Goal: Task Accomplishment & Management: Use online tool/utility

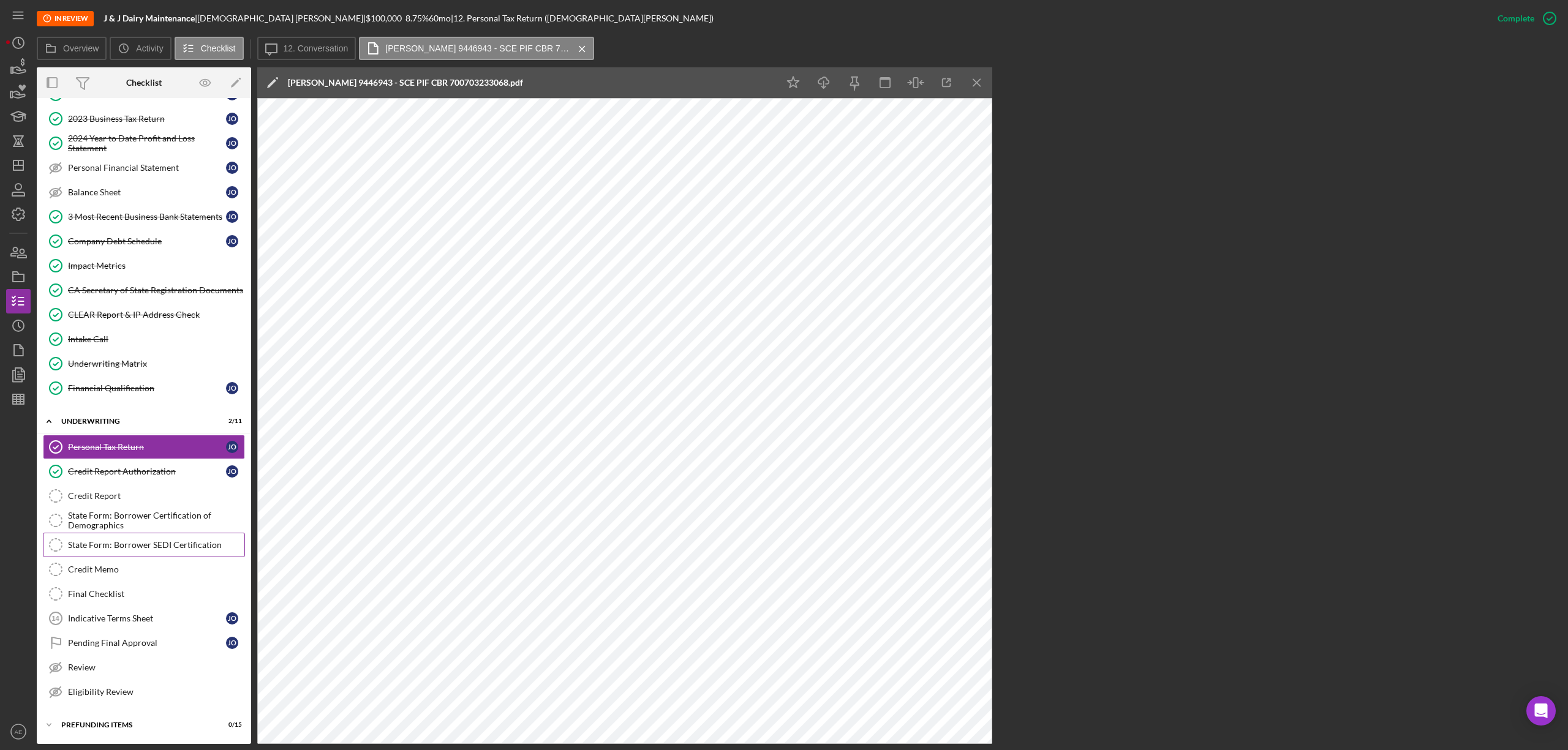
scroll to position [159, 0]
click at [327, 50] on label "12. Conversation" at bounding box center [316, 48] width 65 height 10
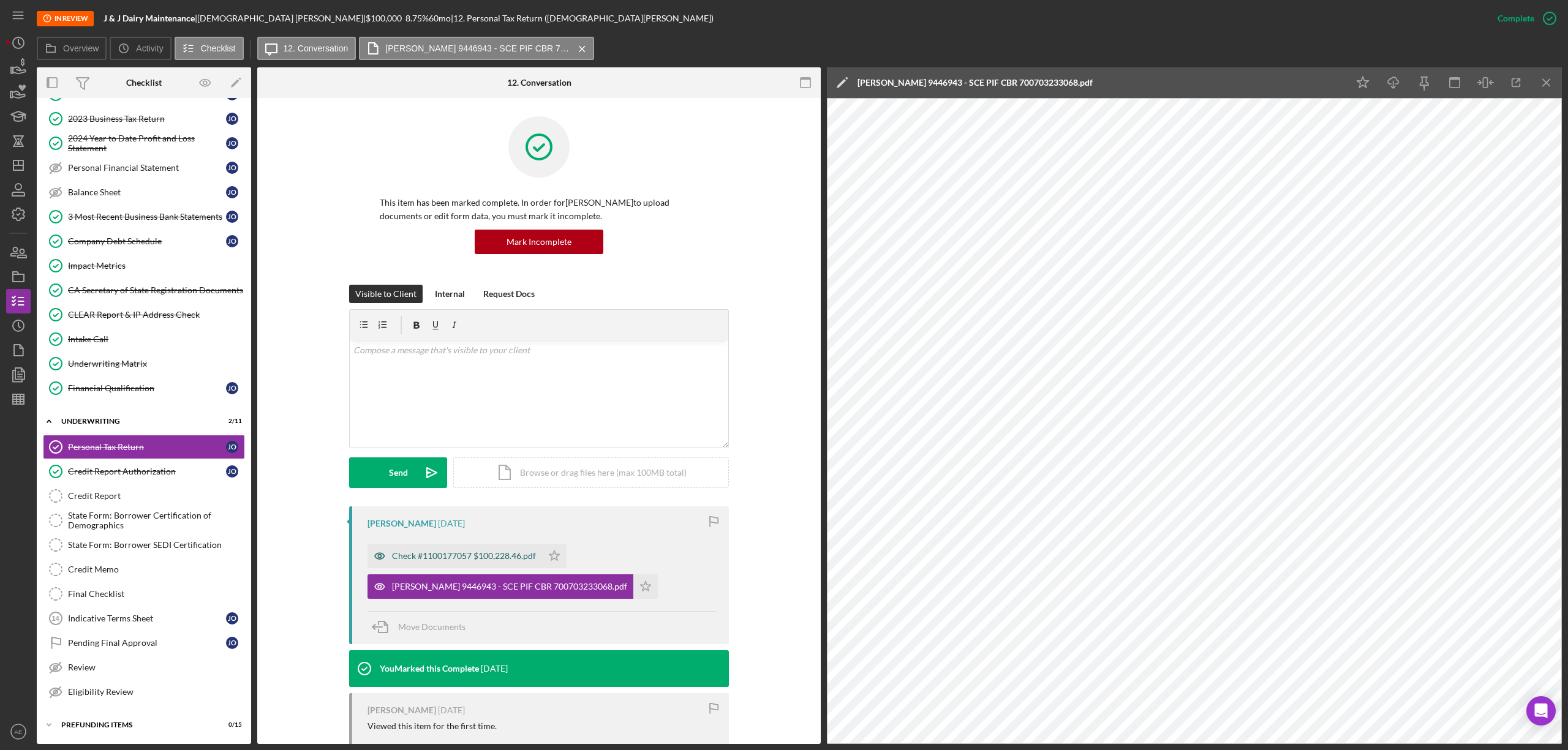
click at [371, 544] on icon "button" at bounding box center [380, 556] width 25 height 25
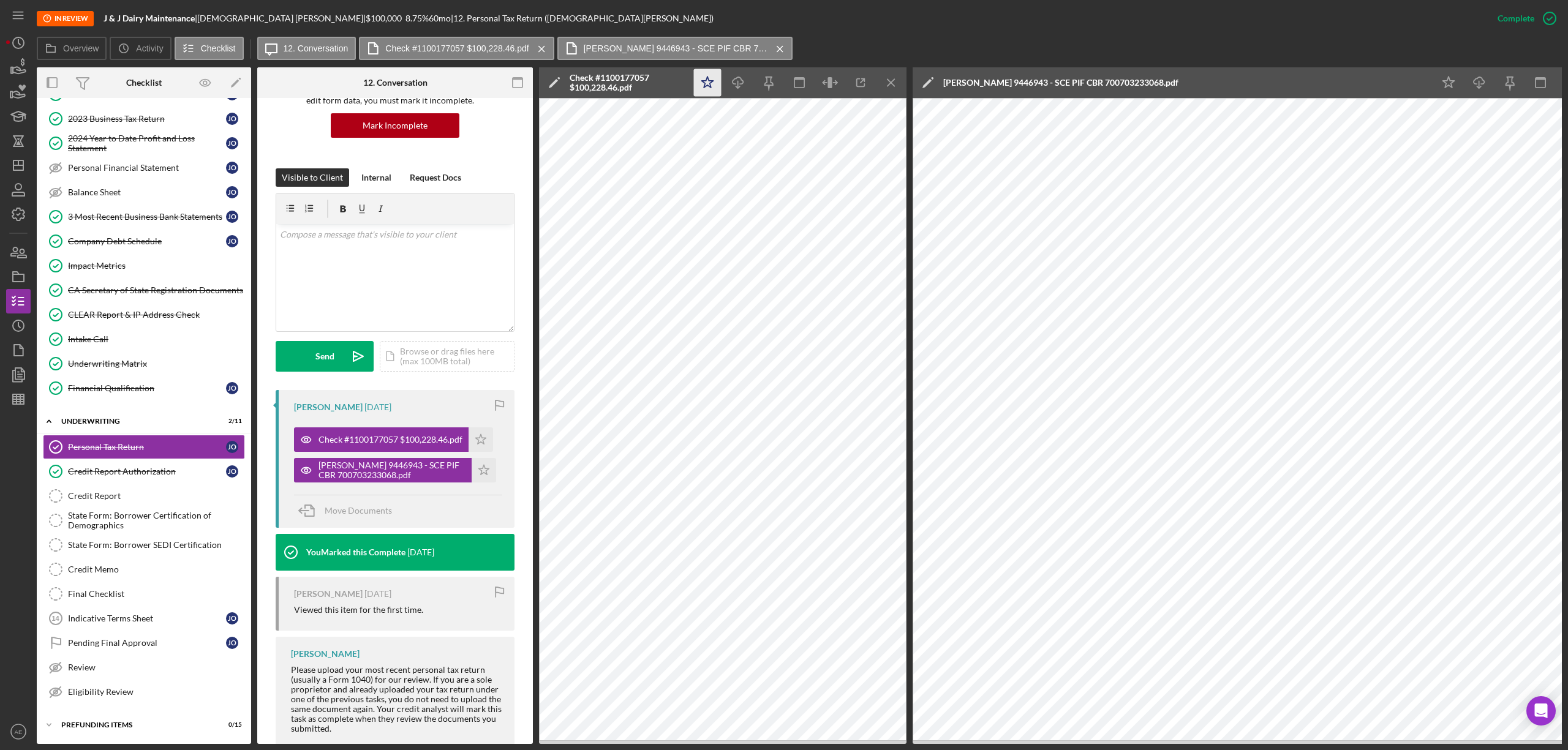
click at [712, 81] on polygon "button" at bounding box center [708, 81] width 12 height 11
click at [1446, 75] on icon "Icon/Star" at bounding box center [1449, 83] width 27 height 27
click at [1535, 79] on icon "button" at bounding box center [1541, 83] width 27 height 27
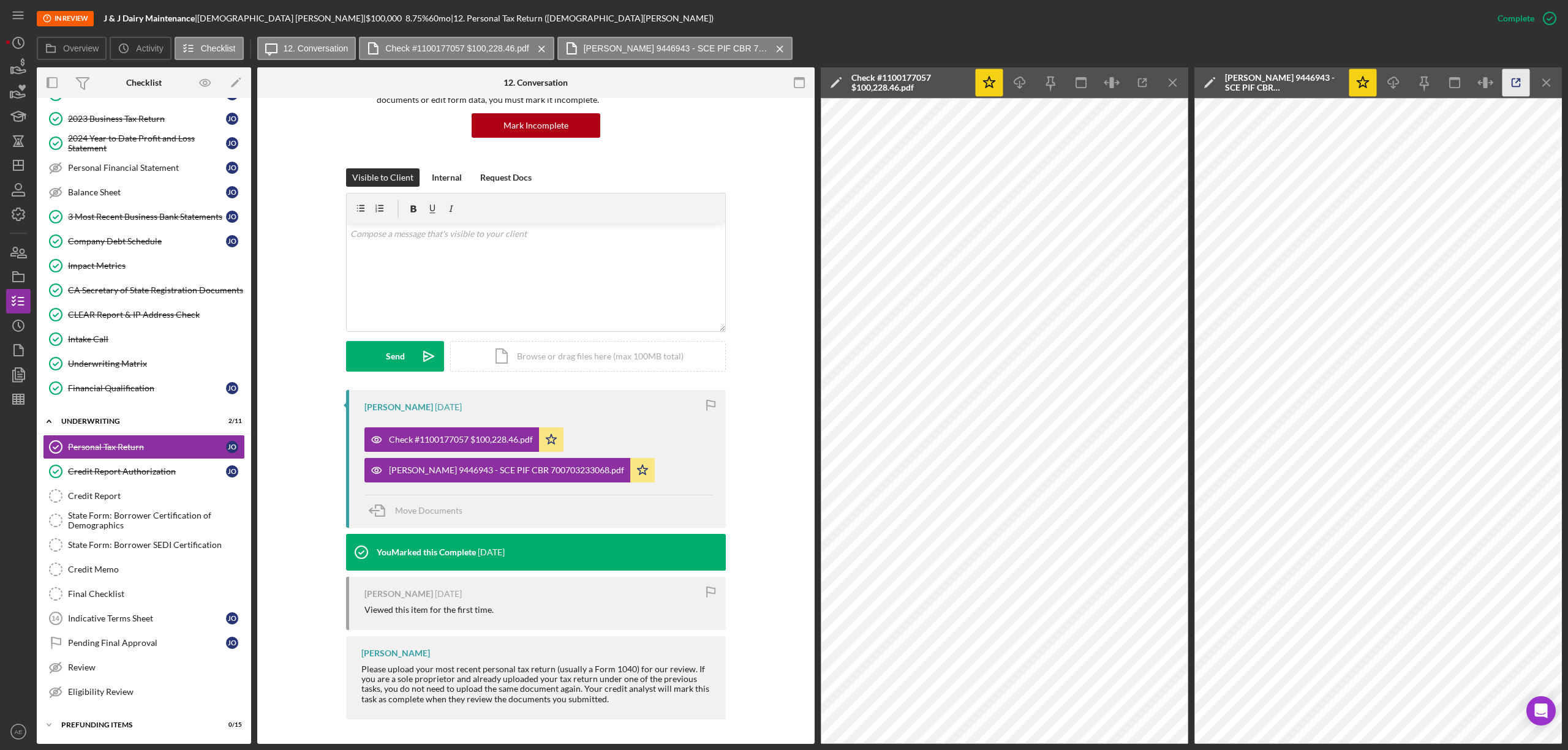
scroll to position [115, 0]
click at [1106, 79] on icon "button" at bounding box center [1112, 83] width 27 height 27
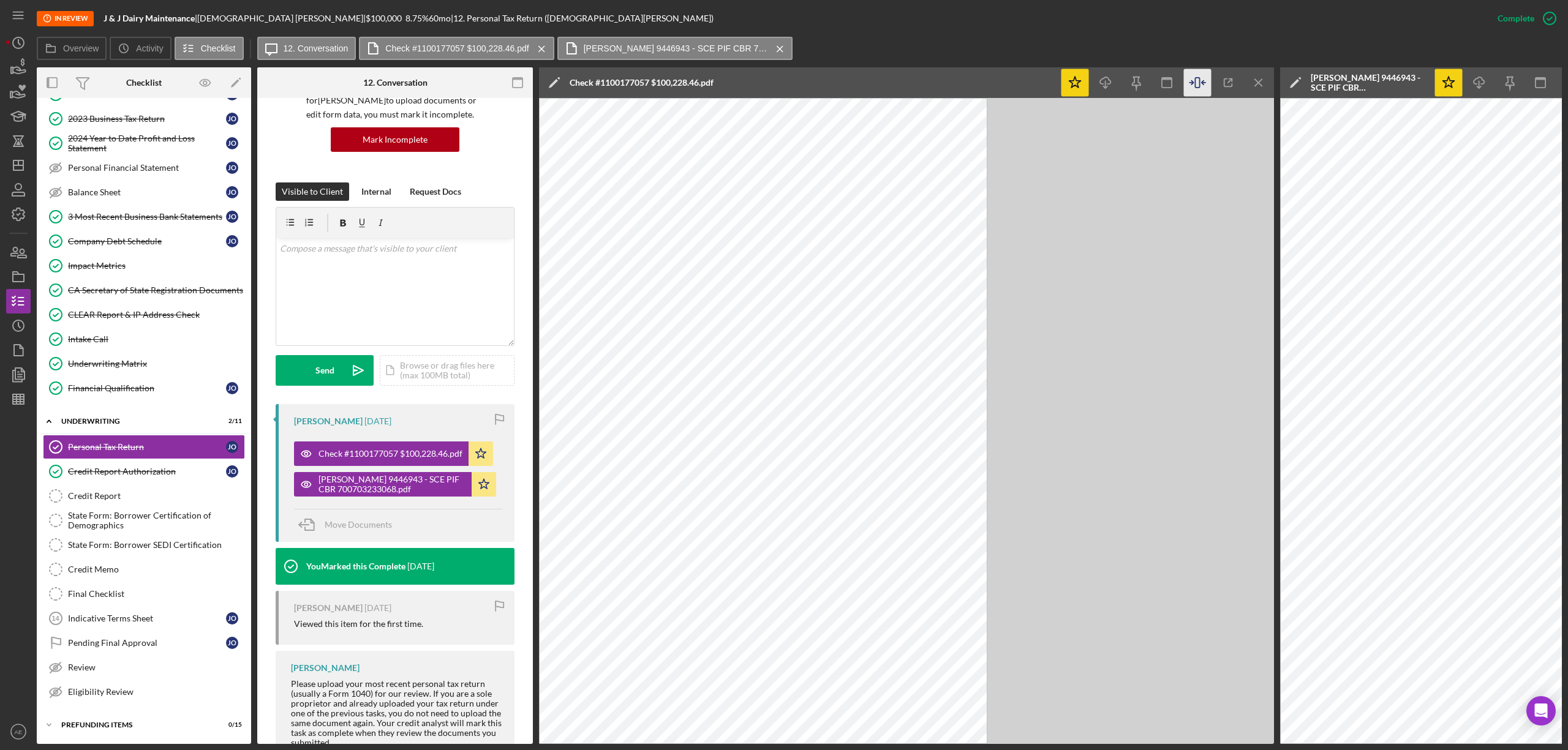
scroll to position [130, 0]
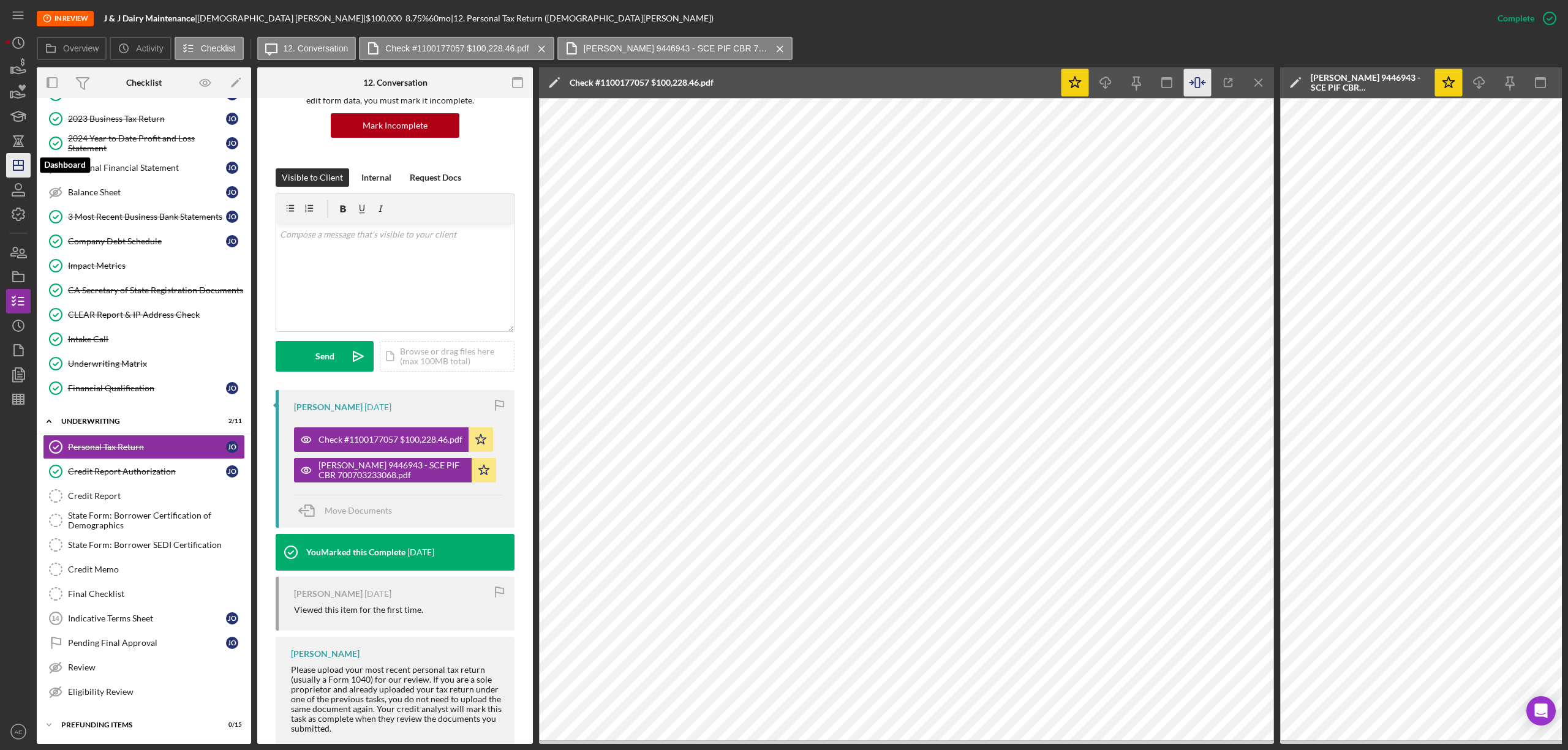
click at [21, 170] on polygon "button" at bounding box center [19, 165] width 10 height 10
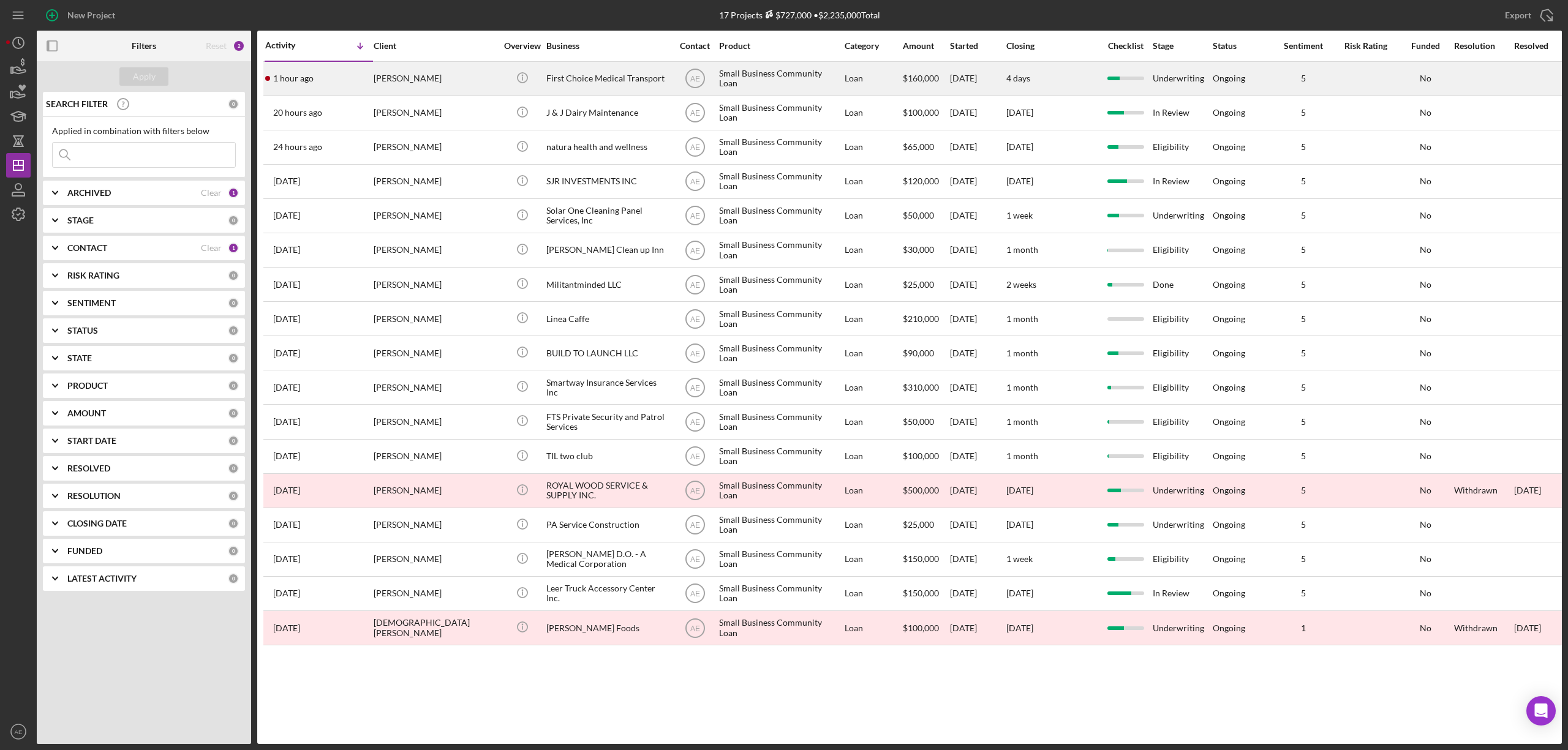
click at [371, 84] on div "1 hour ago [PERSON_NAME]" at bounding box center [319, 79] width 108 height 32
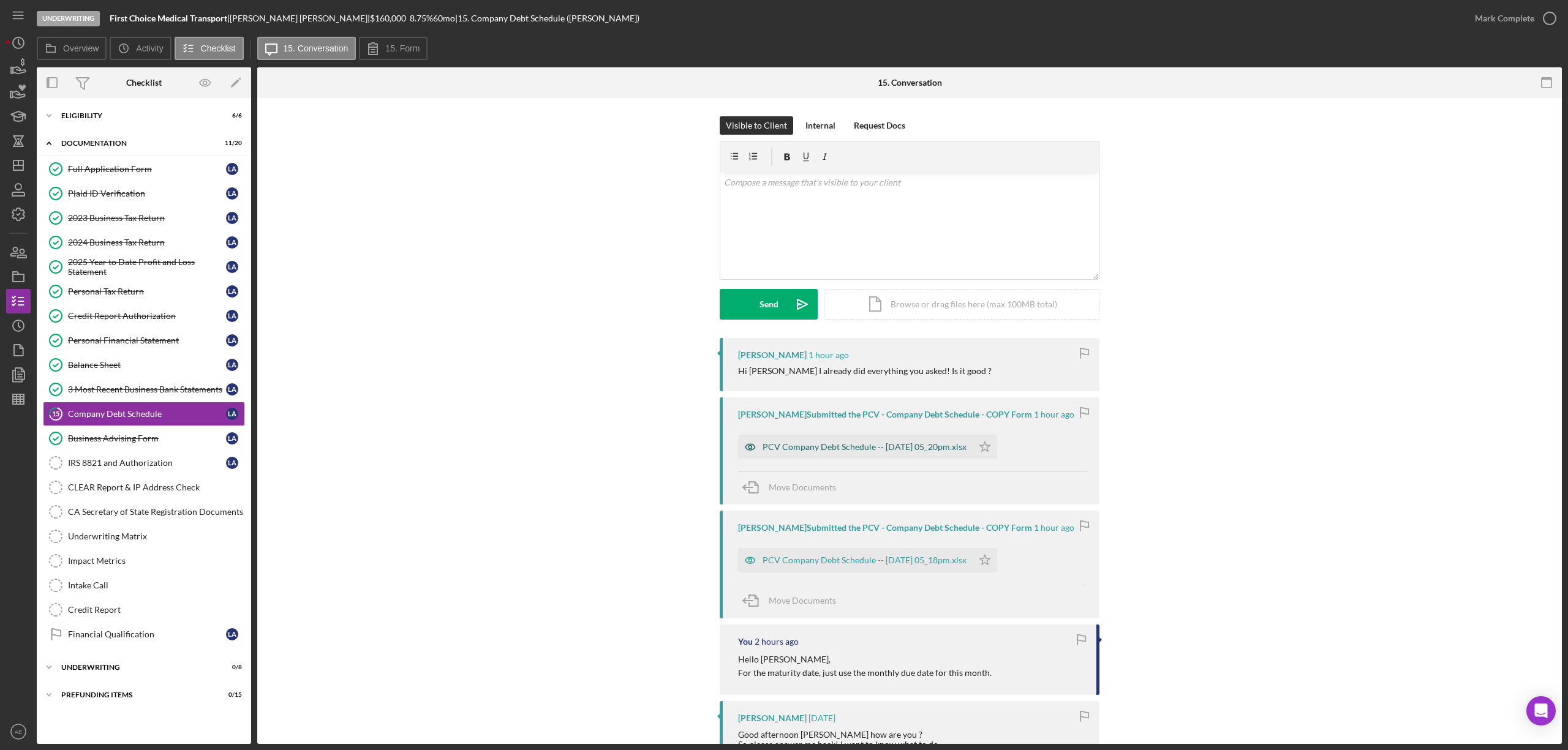
click at [748, 441] on icon "button" at bounding box center [750, 447] width 25 height 25
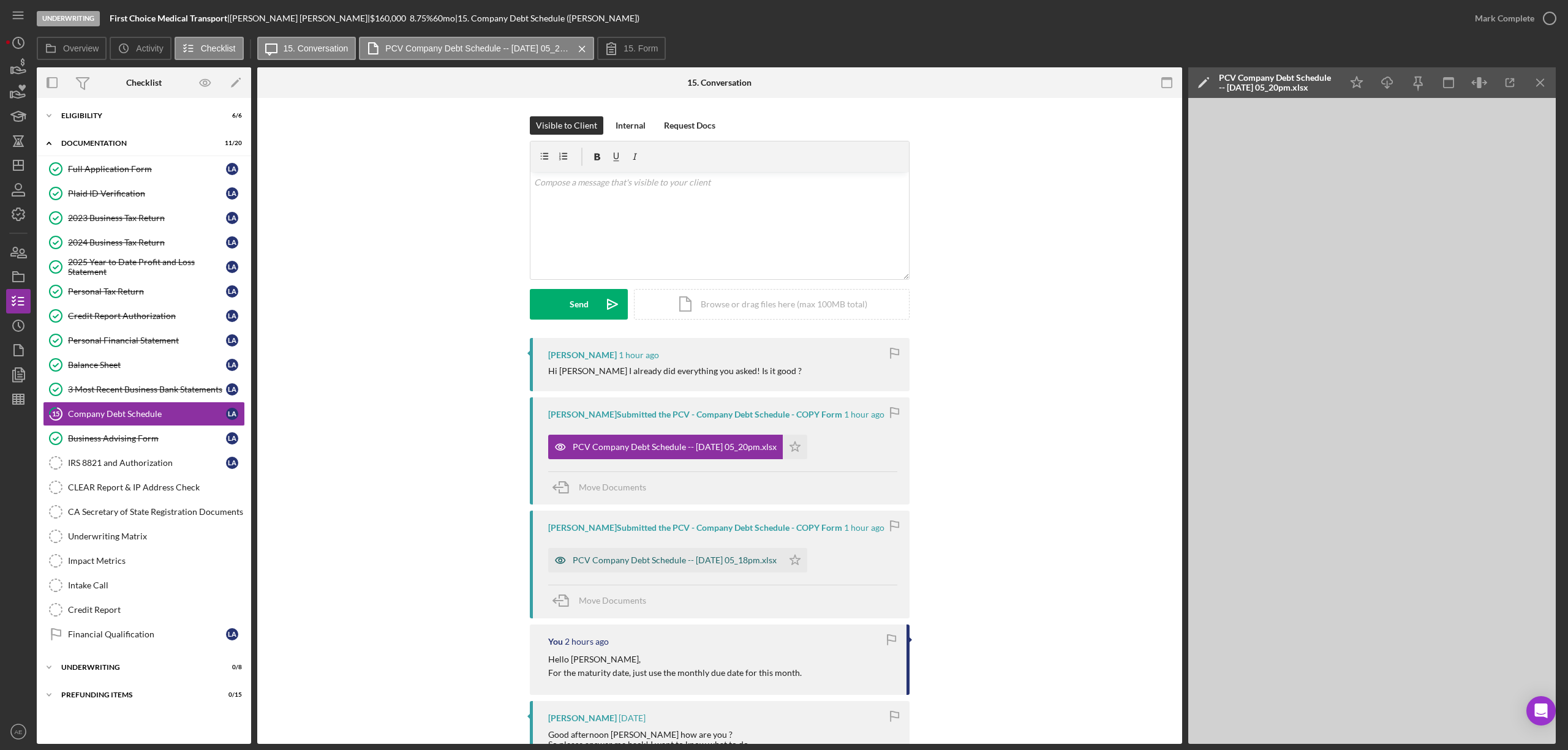
click at [559, 555] on icon "button" at bounding box center [561, 560] width 25 height 25
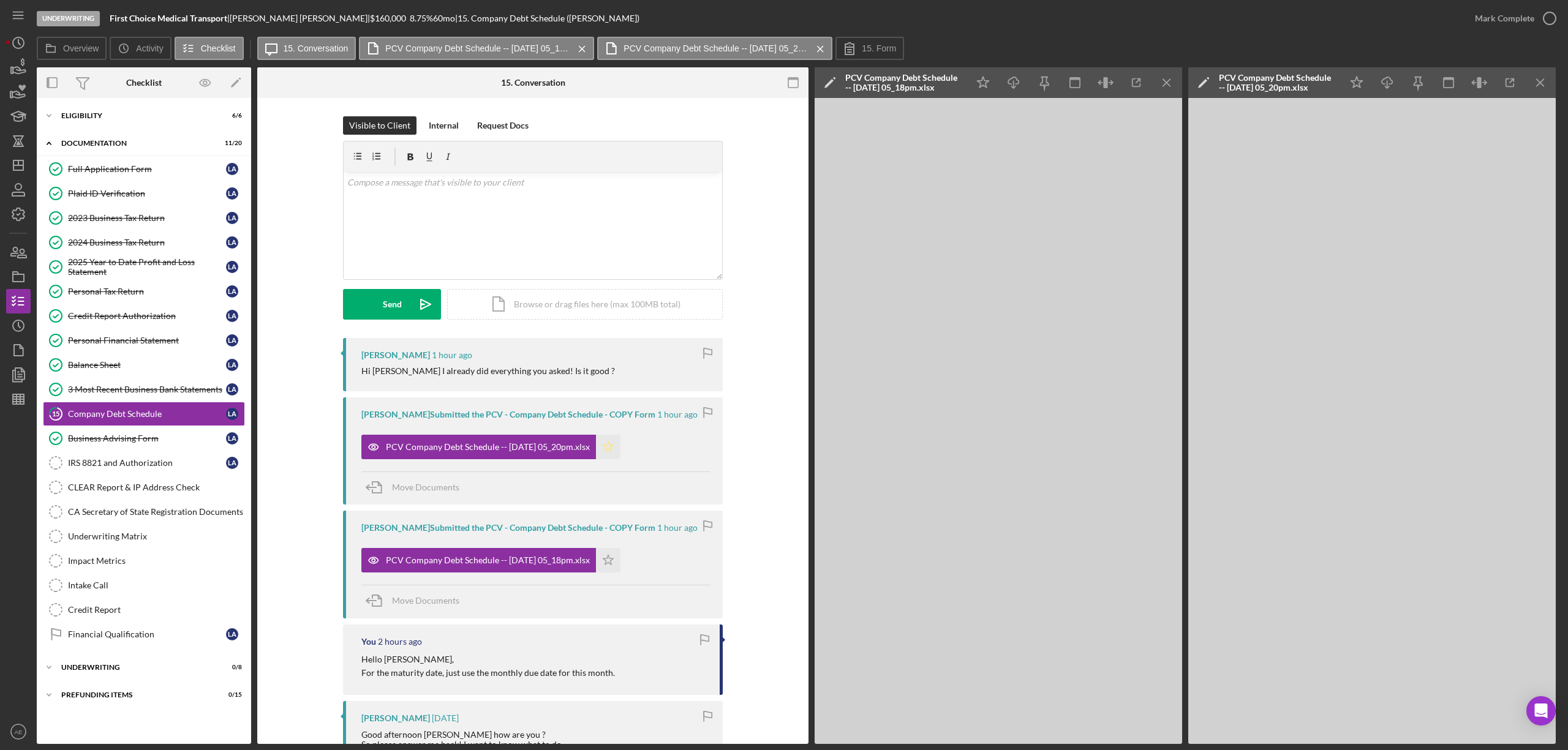
click at [621, 451] on icon "Icon/Star" at bounding box center [608, 447] width 25 height 25
click at [610, 559] on icon "Icon/Star" at bounding box center [608, 560] width 25 height 25
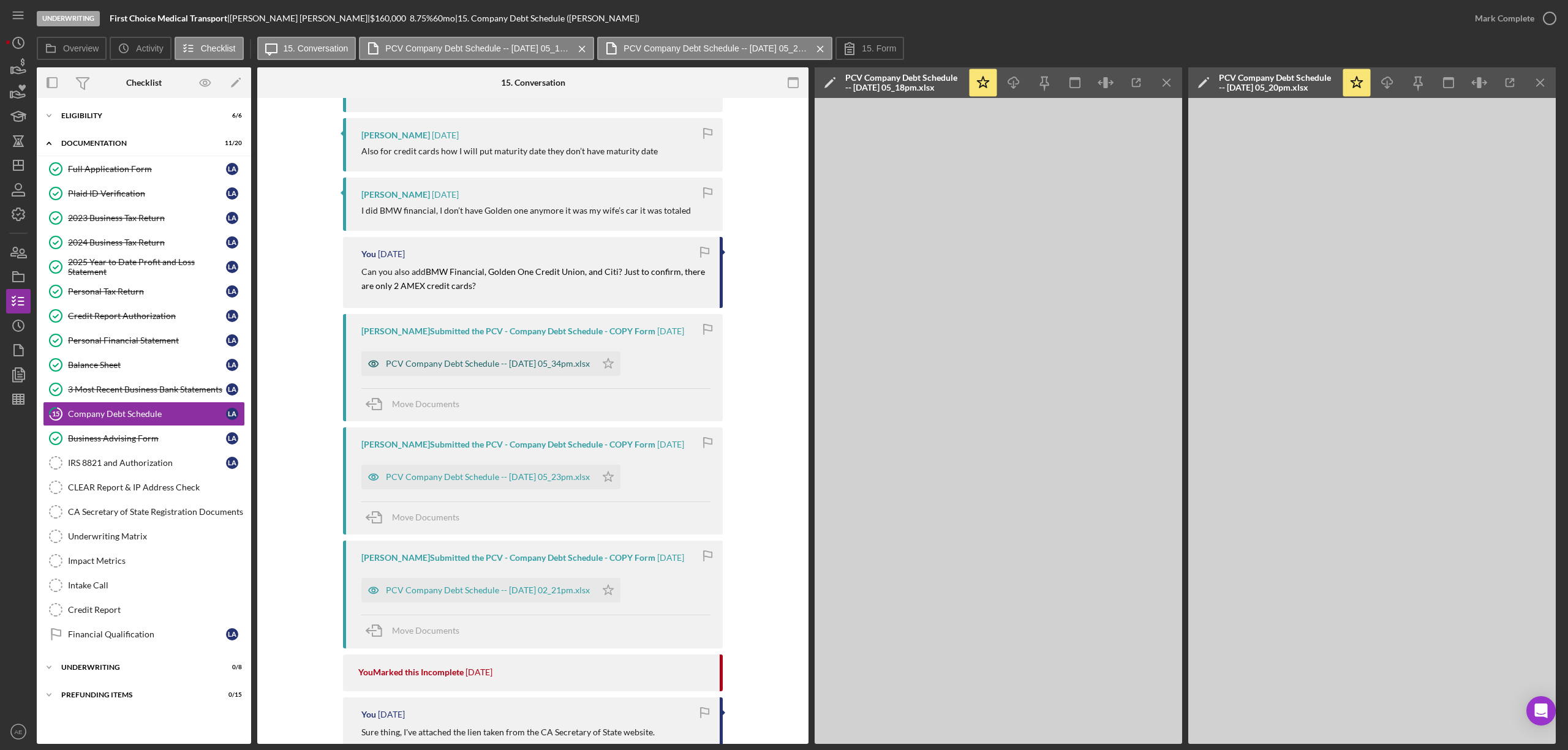
click at [371, 363] on icon "button" at bounding box center [374, 363] width 25 height 25
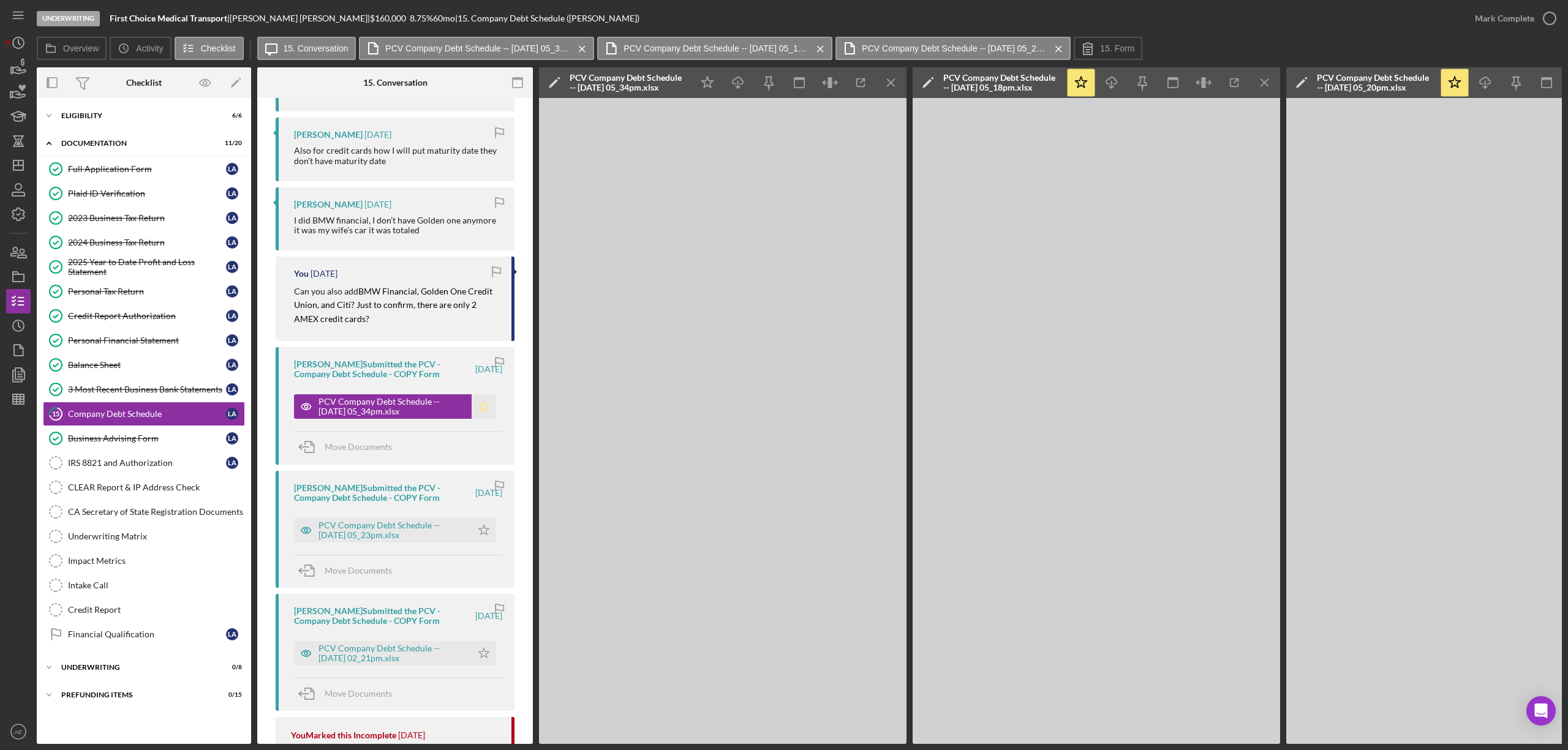
click at [476, 395] on icon "Icon/Star" at bounding box center [484, 407] width 25 height 25
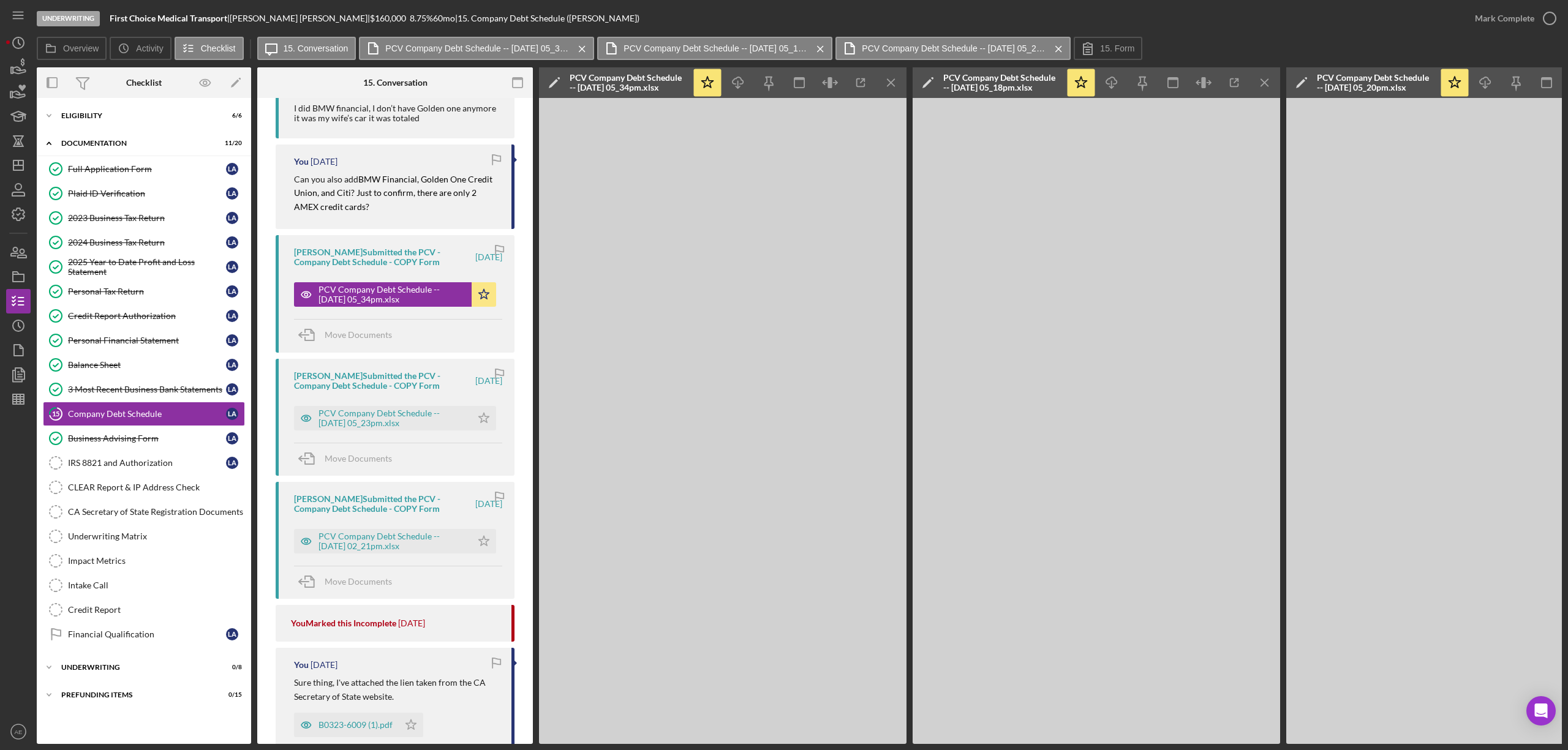
scroll to position [860, 0]
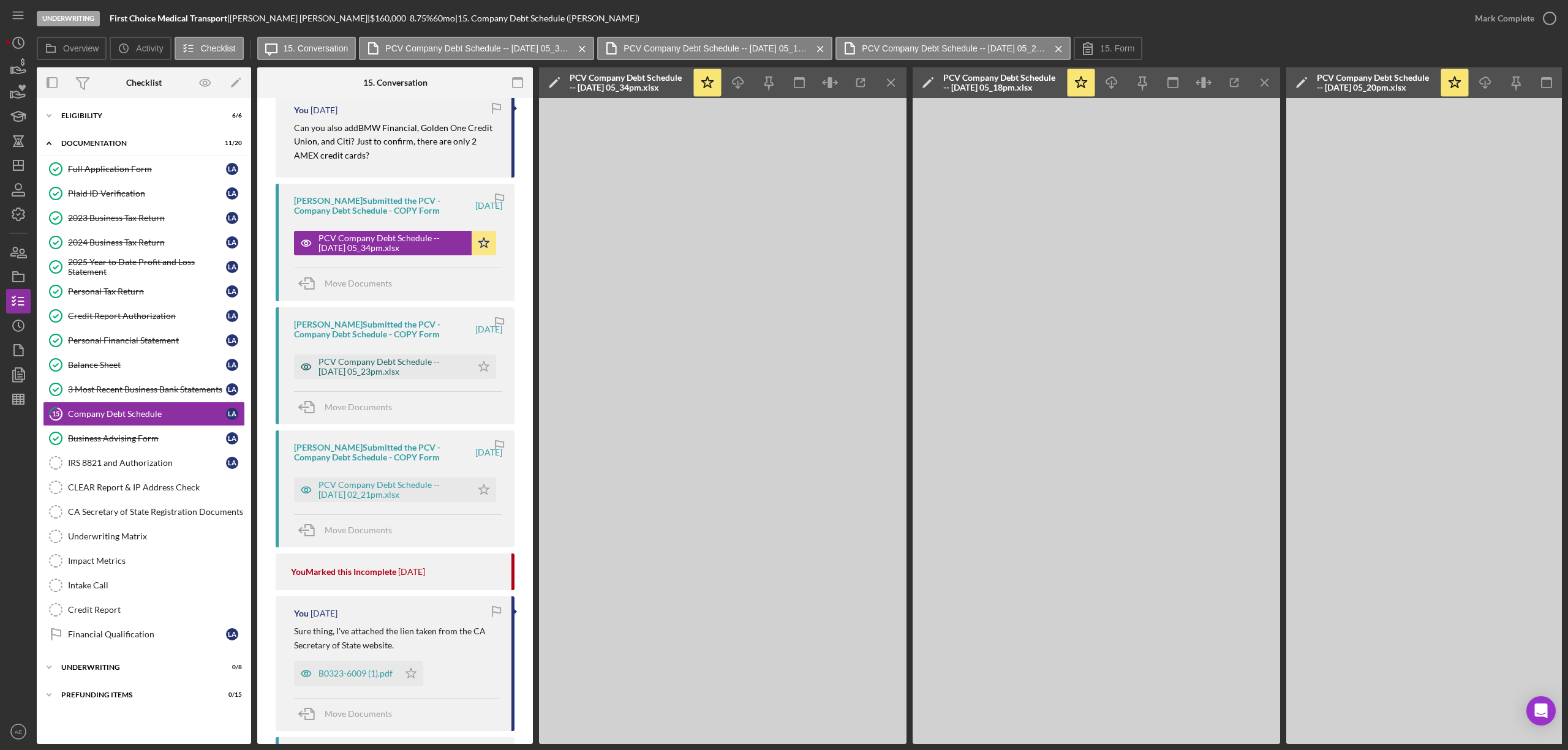
click at [305, 370] on icon "button" at bounding box center [307, 367] width 25 height 25
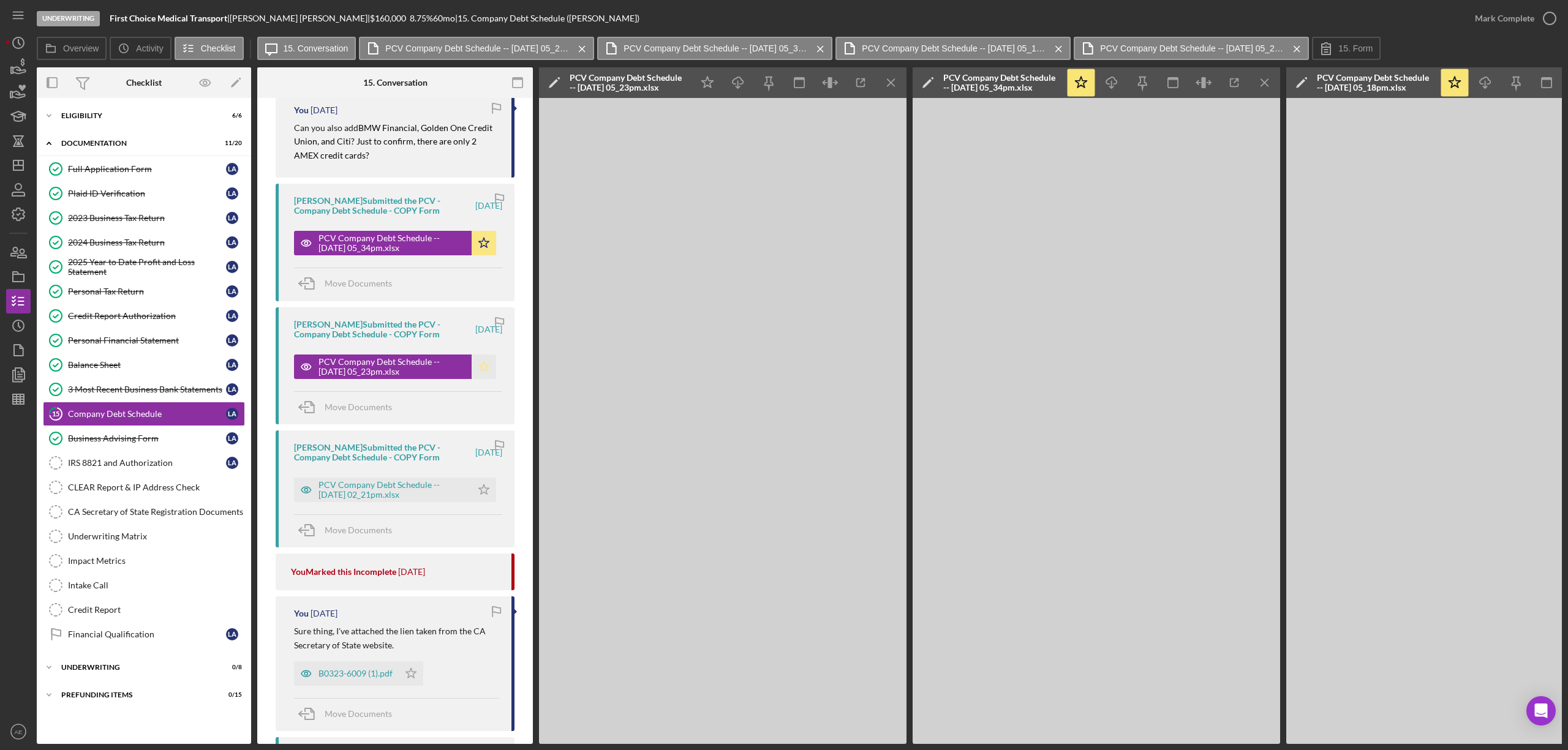
click at [486, 370] on icon "Icon/Star" at bounding box center [484, 367] width 25 height 25
click at [307, 488] on icon "button" at bounding box center [307, 490] width 10 height 6
click at [476, 493] on icon "Icon/Star" at bounding box center [484, 490] width 25 height 25
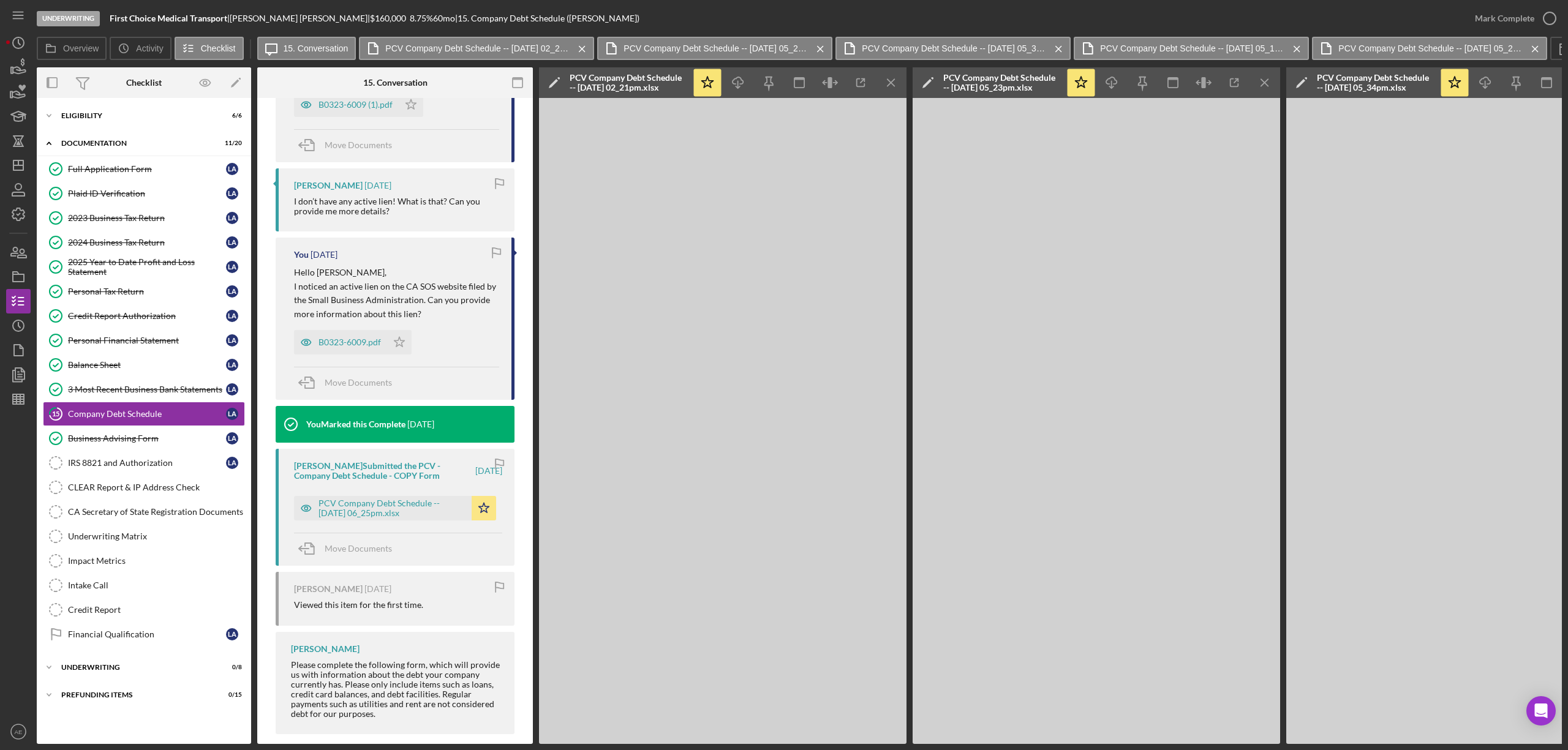
scroll to position [1446, 0]
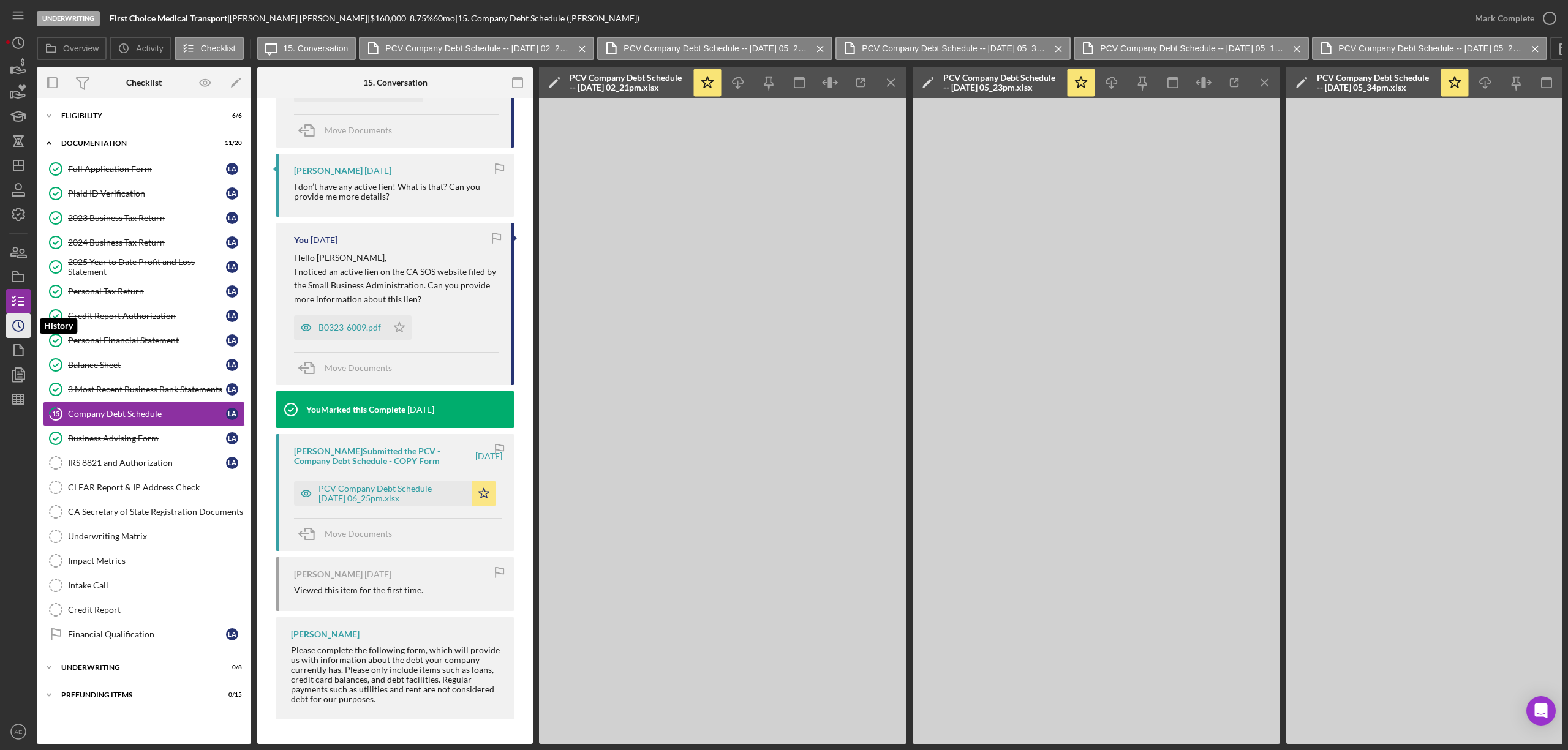
click at [23, 322] on icon "Icon/History" at bounding box center [18, 325] width 30 height 30
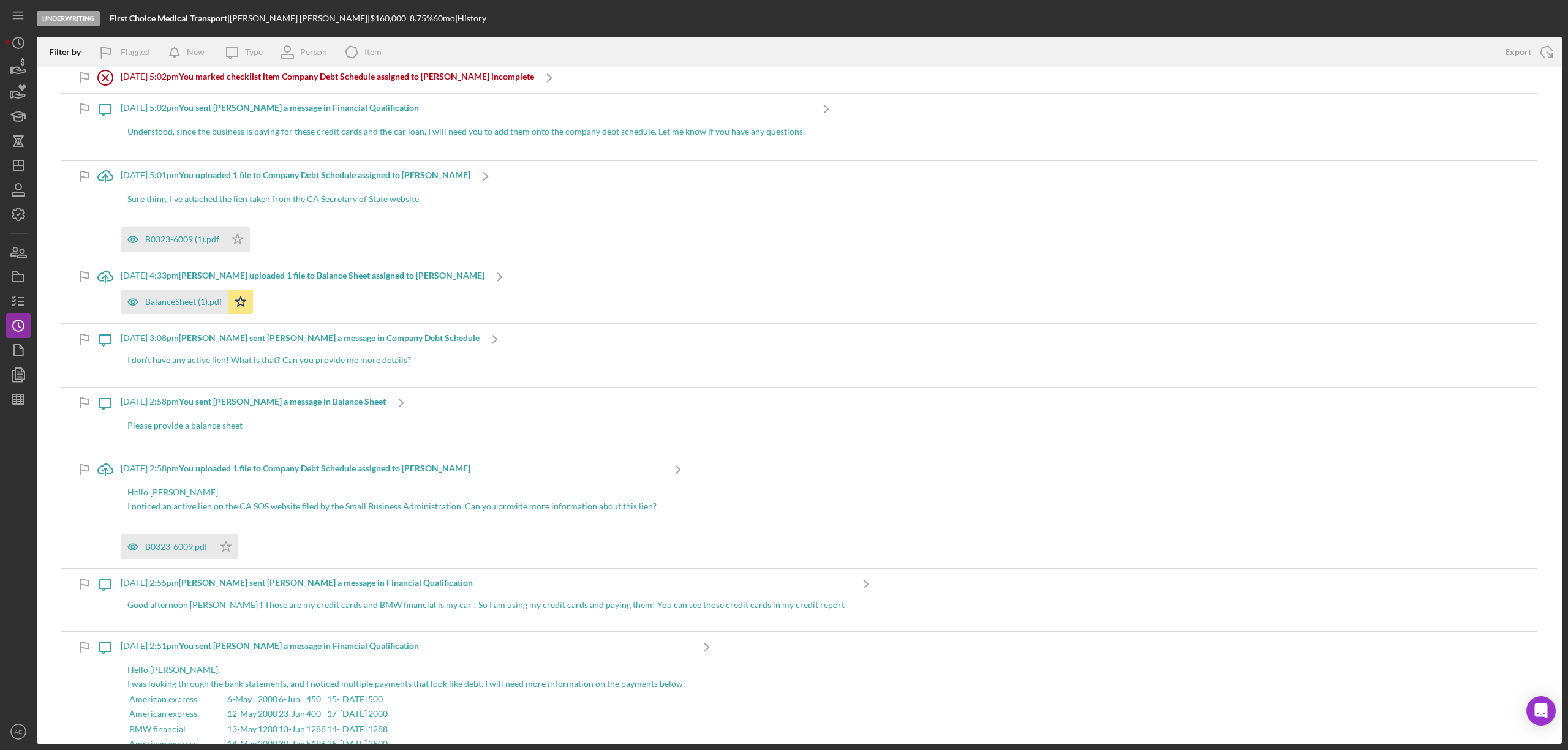
scroll to position [1061, 0]
click at [25, 305] on icon "button" at bounding box center [18, 301] width 30 height 30
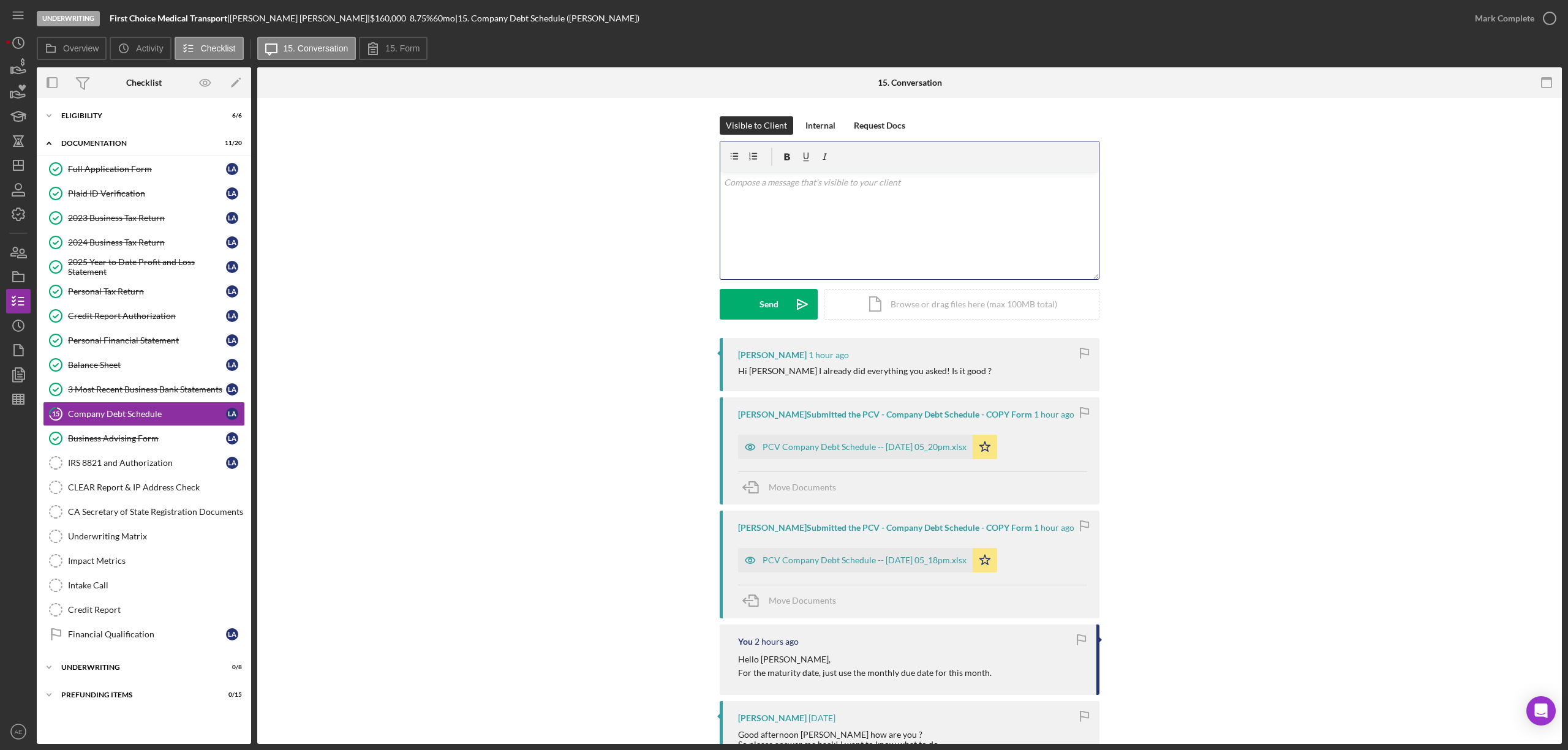
click at [810, 231] on div "v Color teal Color pink Remove color Add row above Add row below Add column bef…" at bounding box center [909, 226] width 379 height 107
click at [850, 185] on p "The last thing I need is more infomation on the active lien. I've attached the …" at bounding box center [910, 190] width 372 height 27
click at [753, 310] on button "Send Icon/icon-invite-send" at bounding box center [769, 304] width 98 height 30
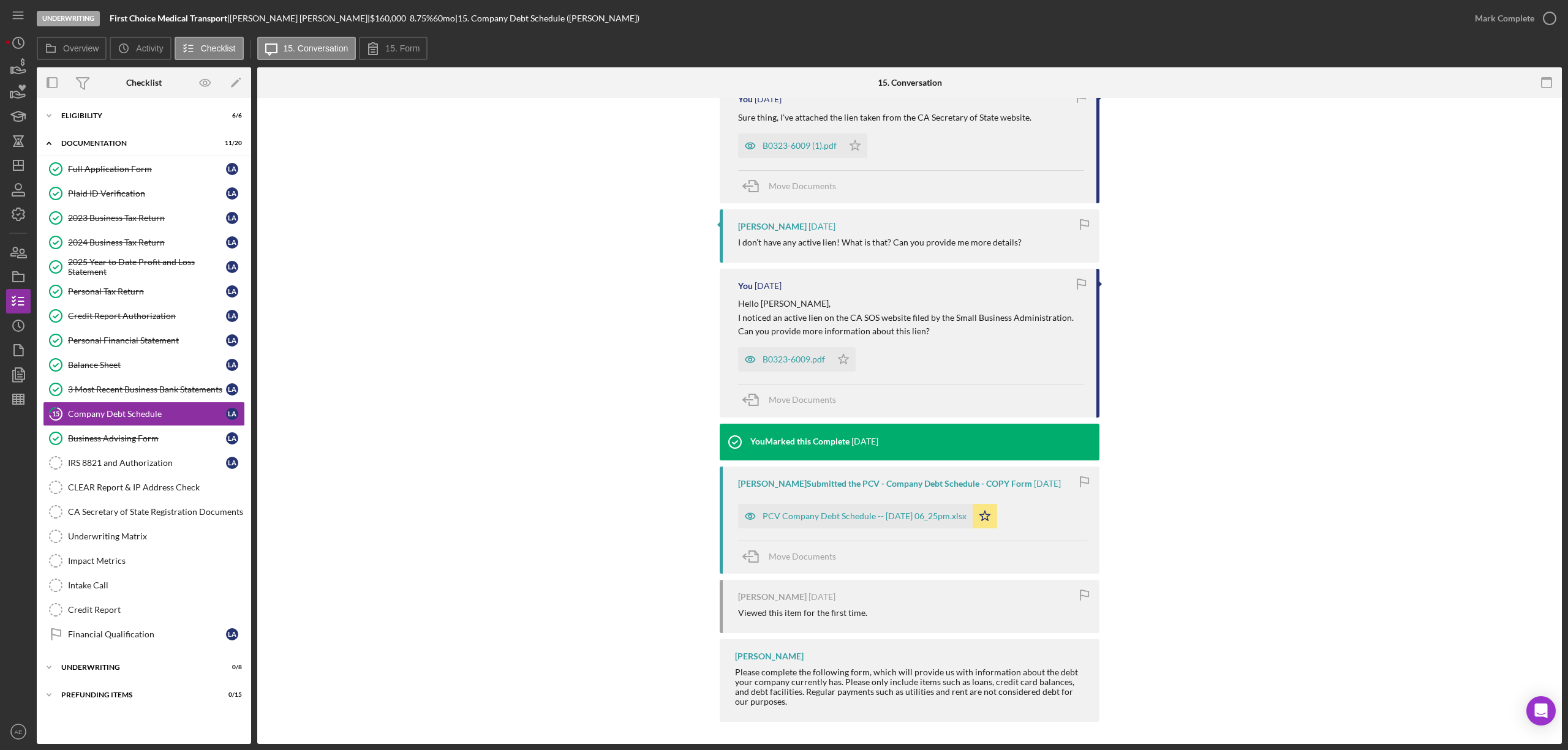
scroll to position [1347, 0]
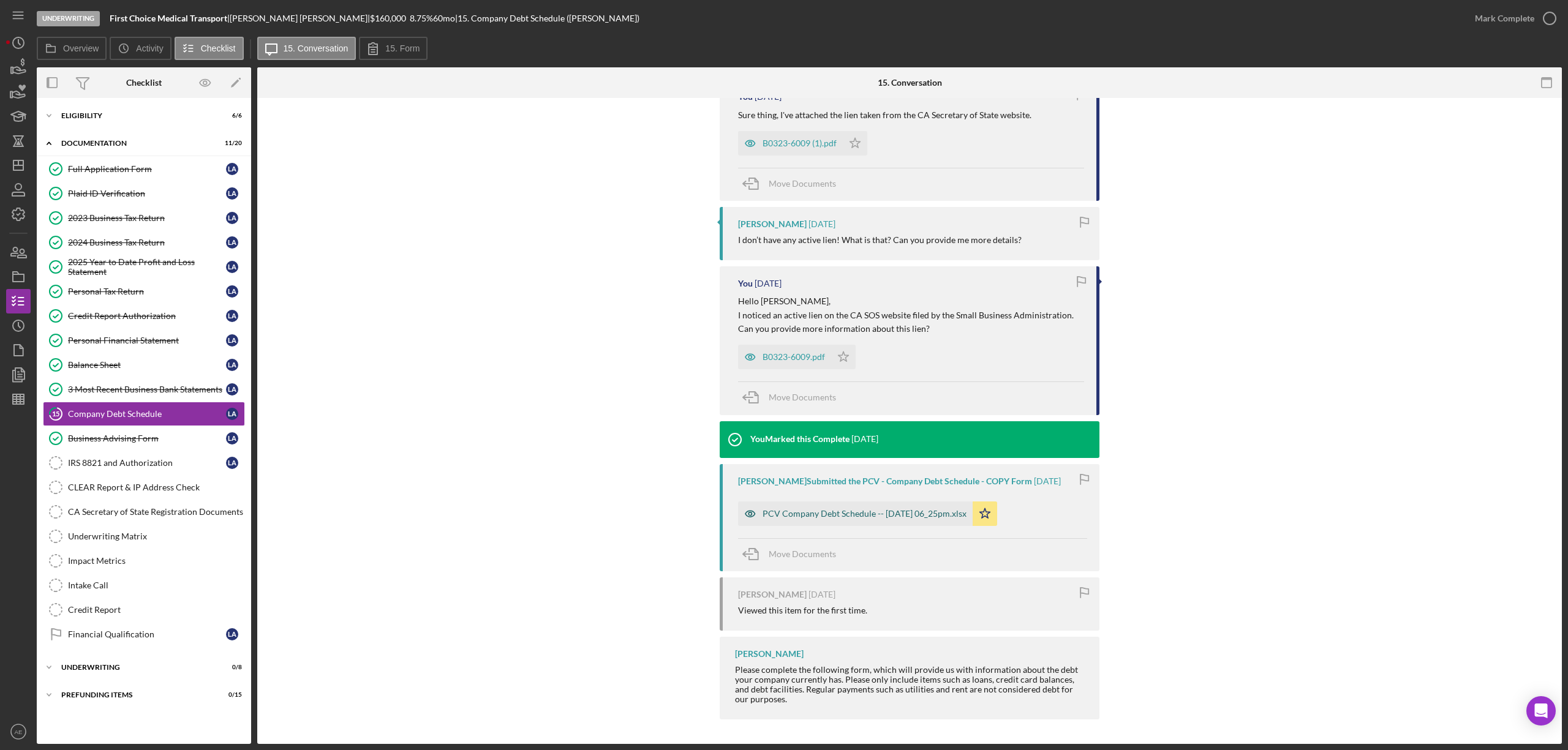
click at [745, 515] on icon "button" at bounding box center [750, 513] width 10 height 6
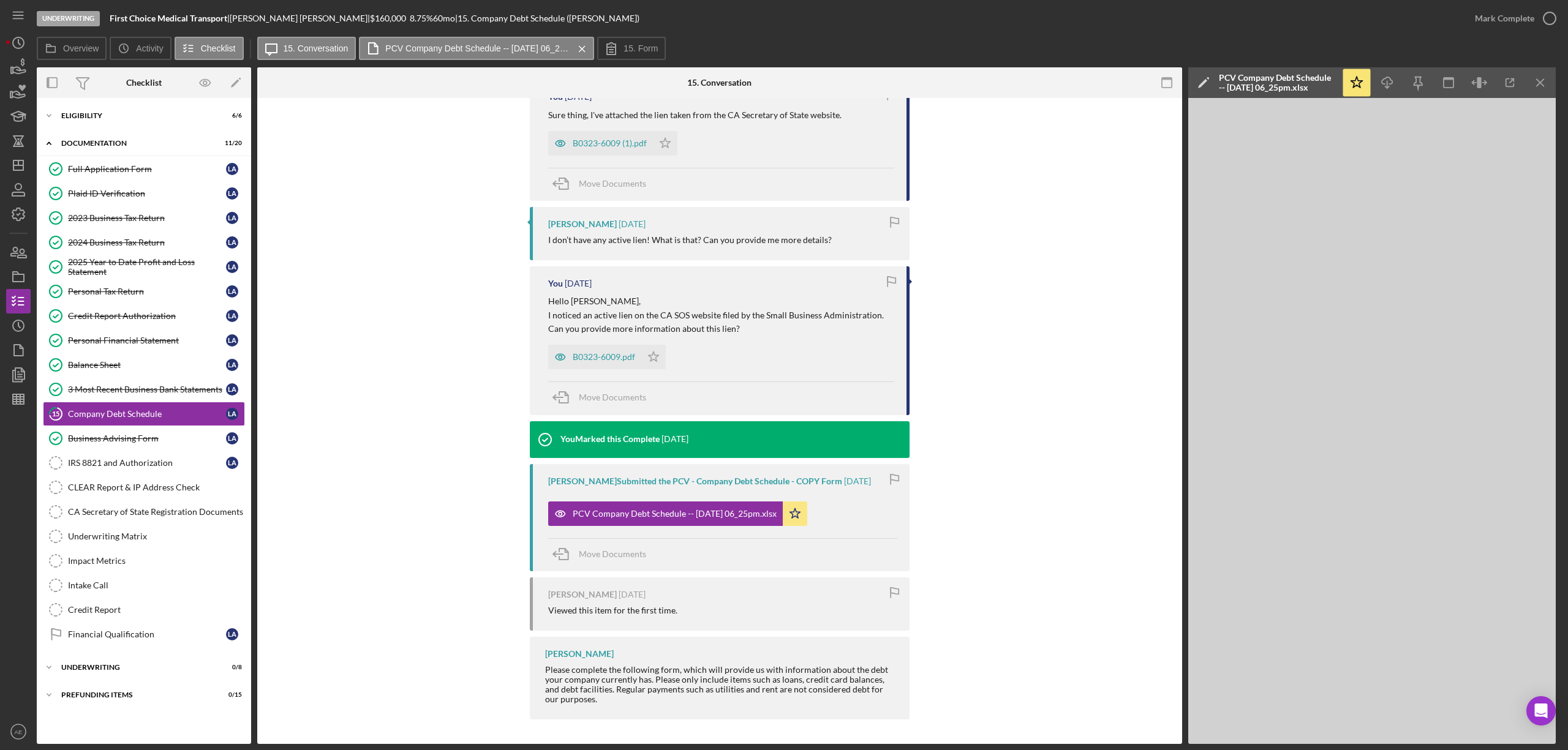
drag, startPoint x: 799, startPoint y: 513, endPoint x: 934, endPoint y: 496, distance: 136.1
click at [799, 513] on icon "Icon/Star" at bounding box center [795, 513] width 25 height 25
click at [1540, 79] on icon "Icon/Menu Close" at bounding box center [1541, 83] width 27 height 27
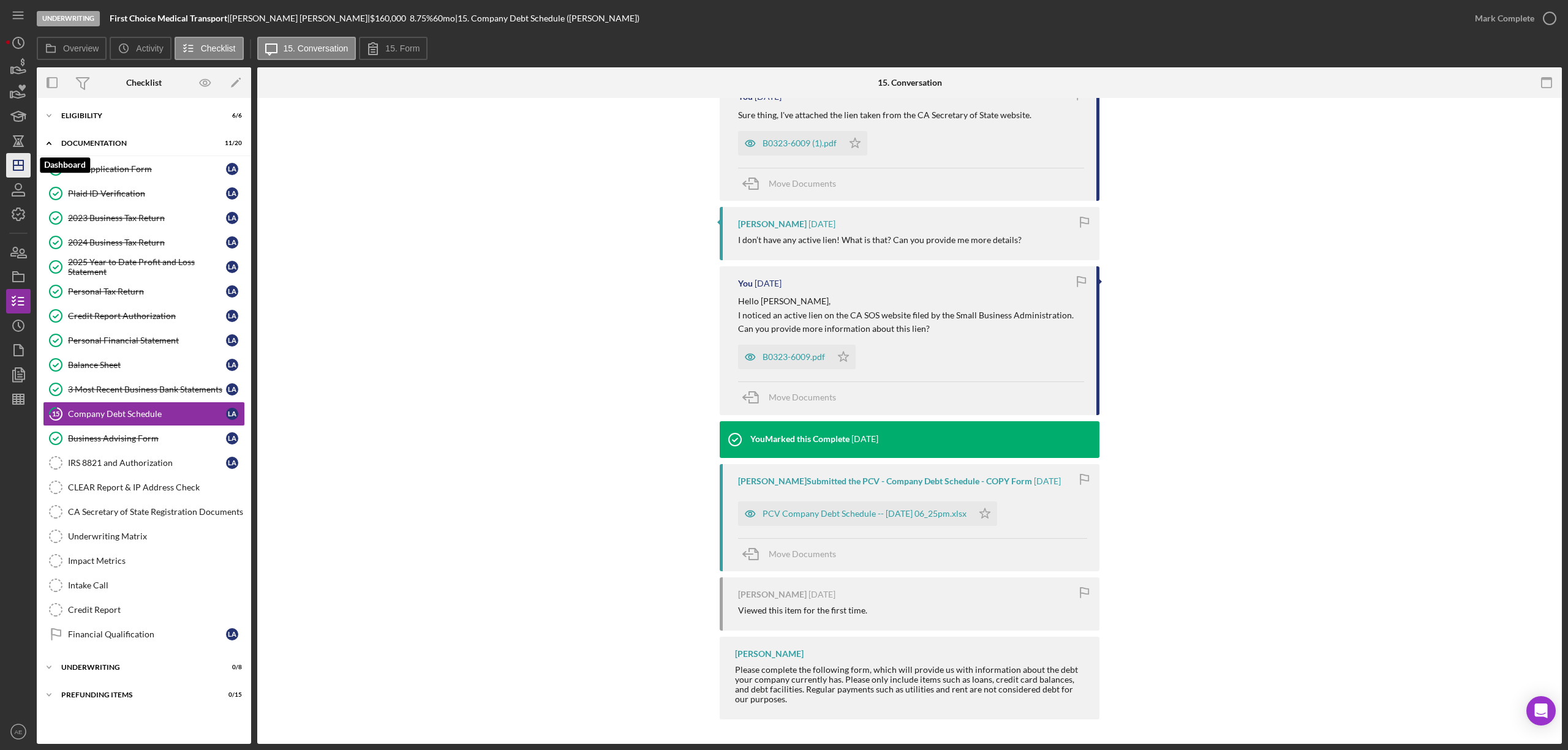
click at [27, 172] on icon "Icon/Dashboard" at bounding box center [18, 165] width 30 height 30
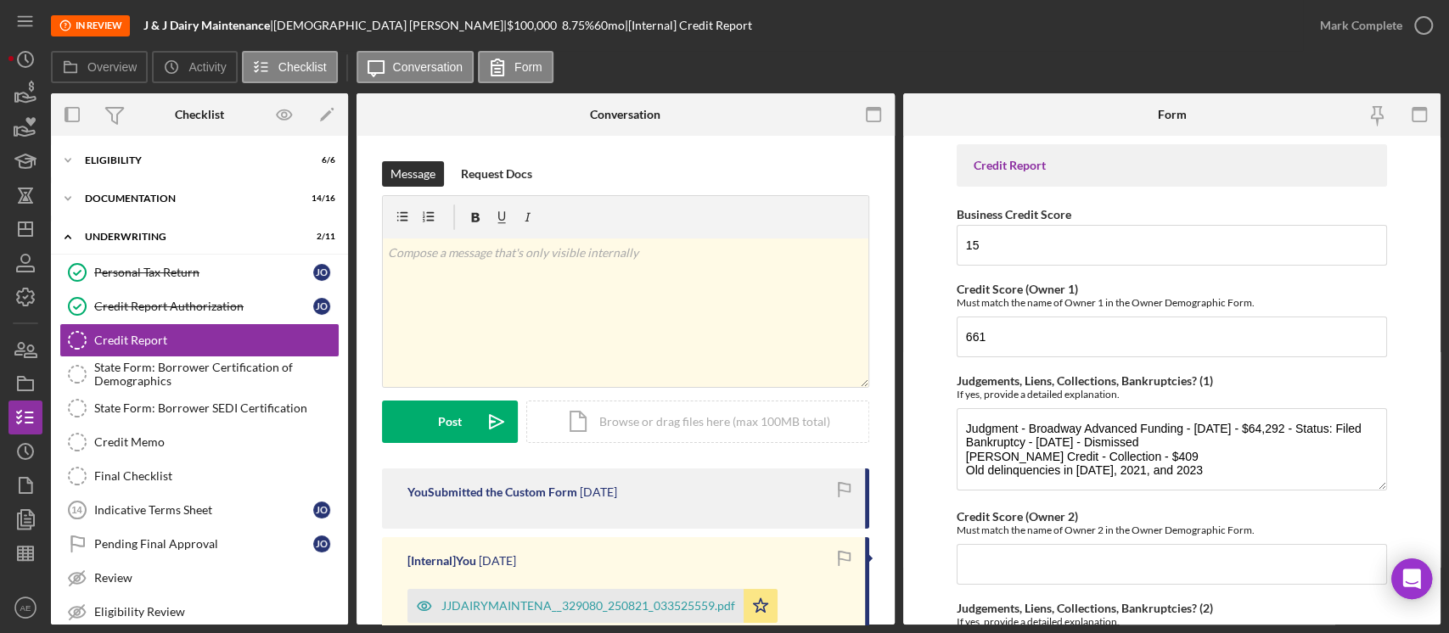
scroll to position [27, 0]
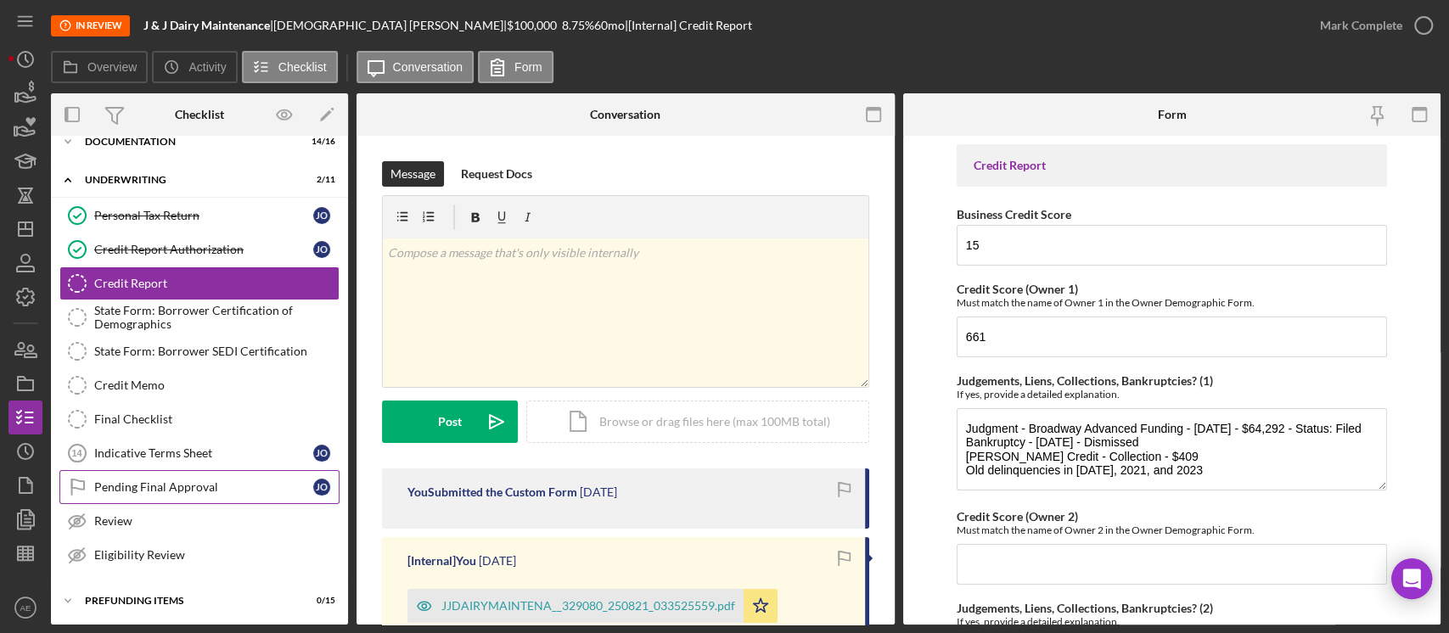
click at [196, 473] on link "Pending Final Approval Pending Final Approval J O" at bounding box center [199, 487] width 280 height 34
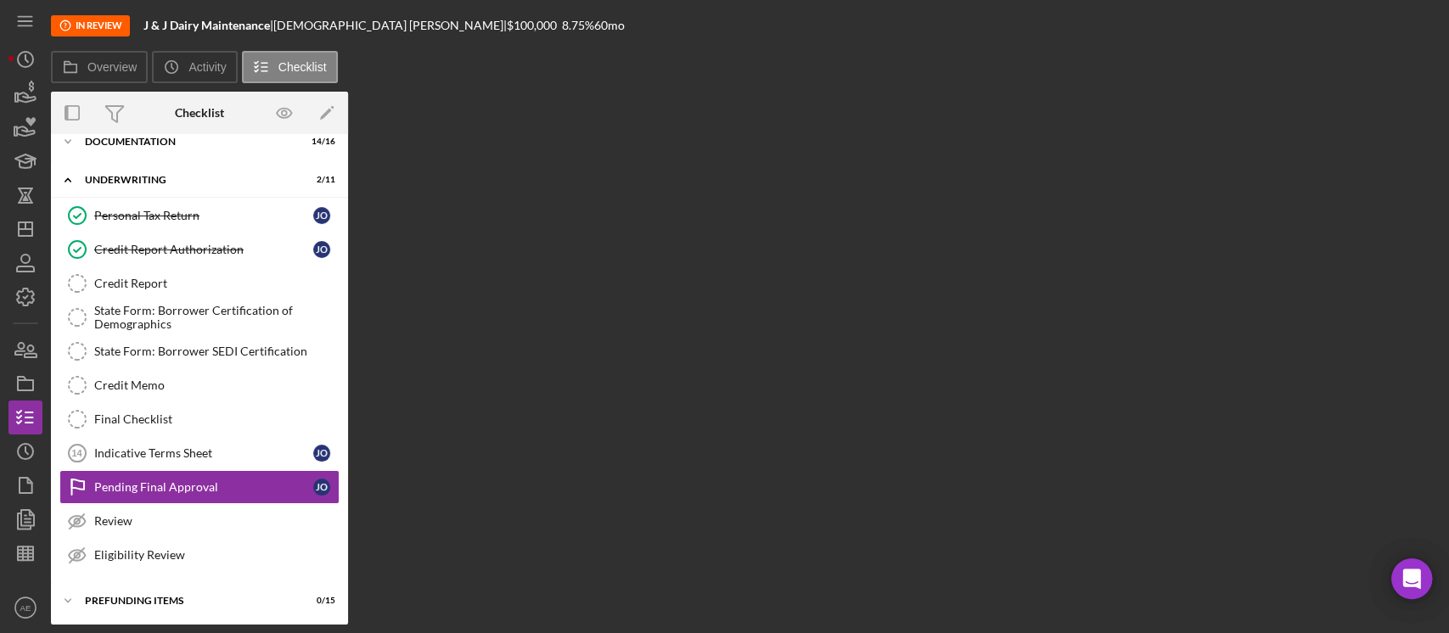
scroll to position [57, 0]
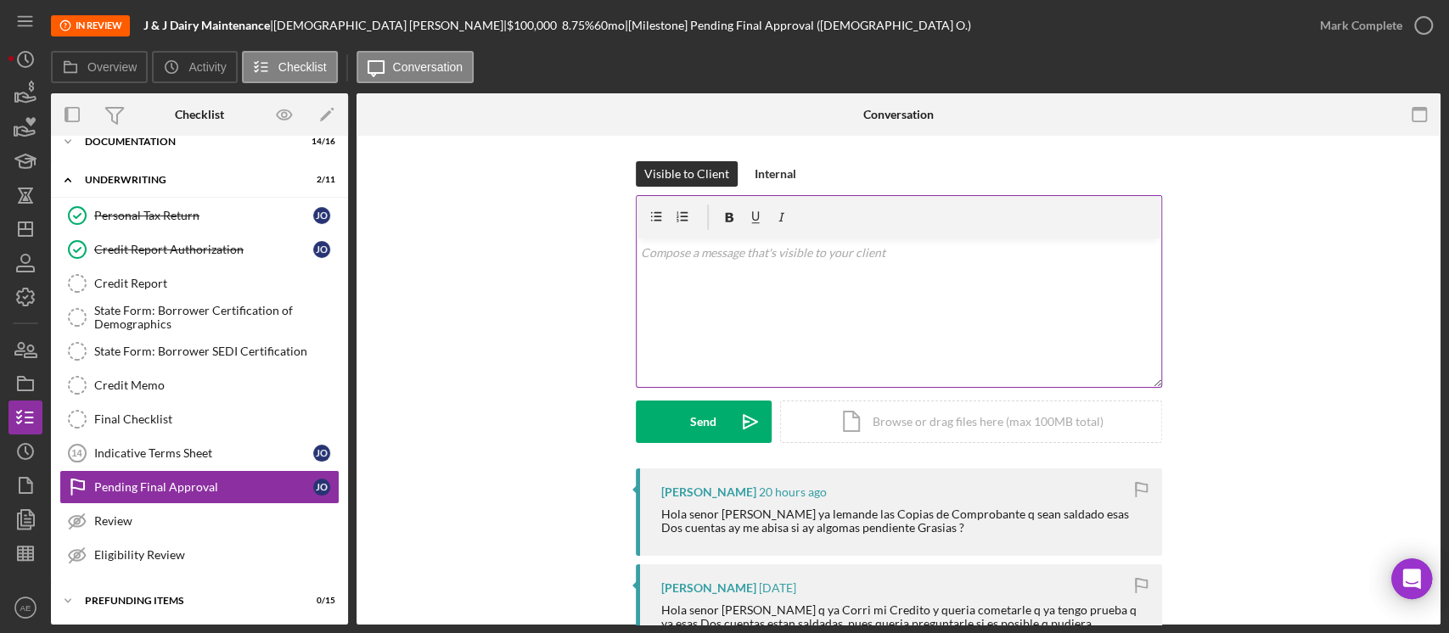
click at [854, 333] on div "v Color teal Color pink Remove color Add row above Add row below Add column bef…" at bounding box center [899, 313] width 525 height 149
click at [722, 415] on button "Send Icon/icon-invite-send" at bounding box center [704, 422] width 136 height 42
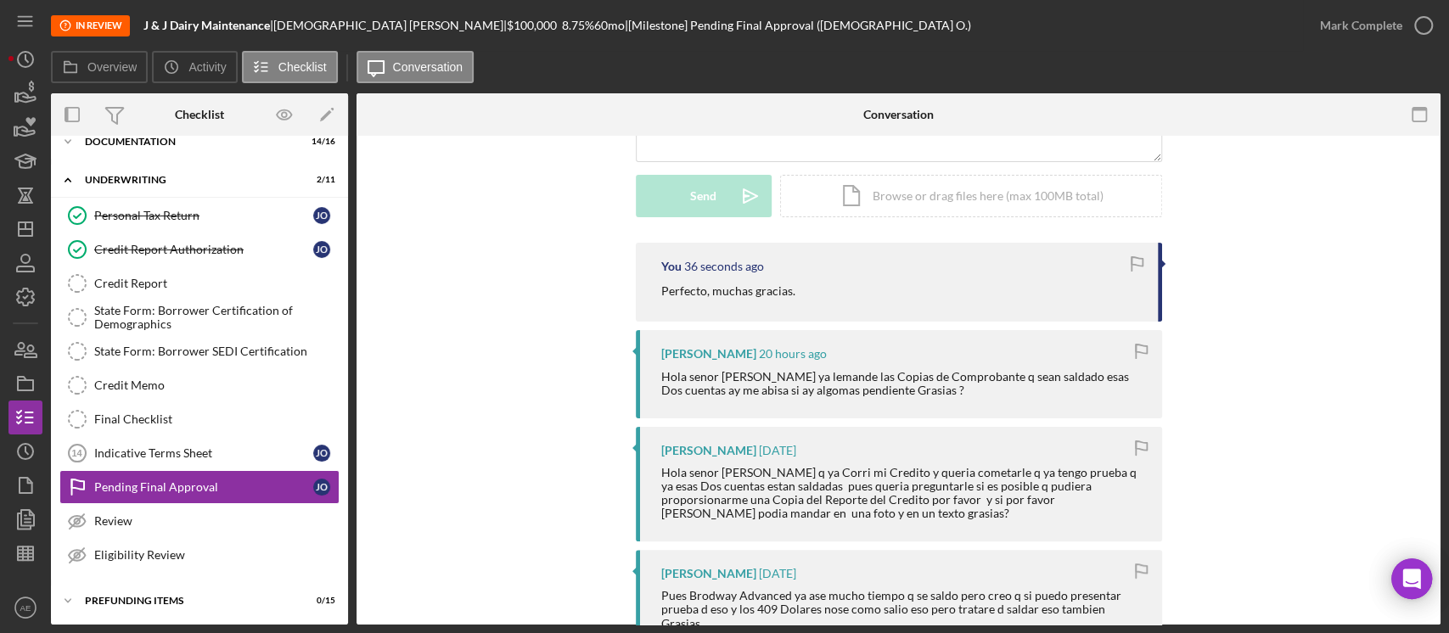
scroll to position [453, 0]
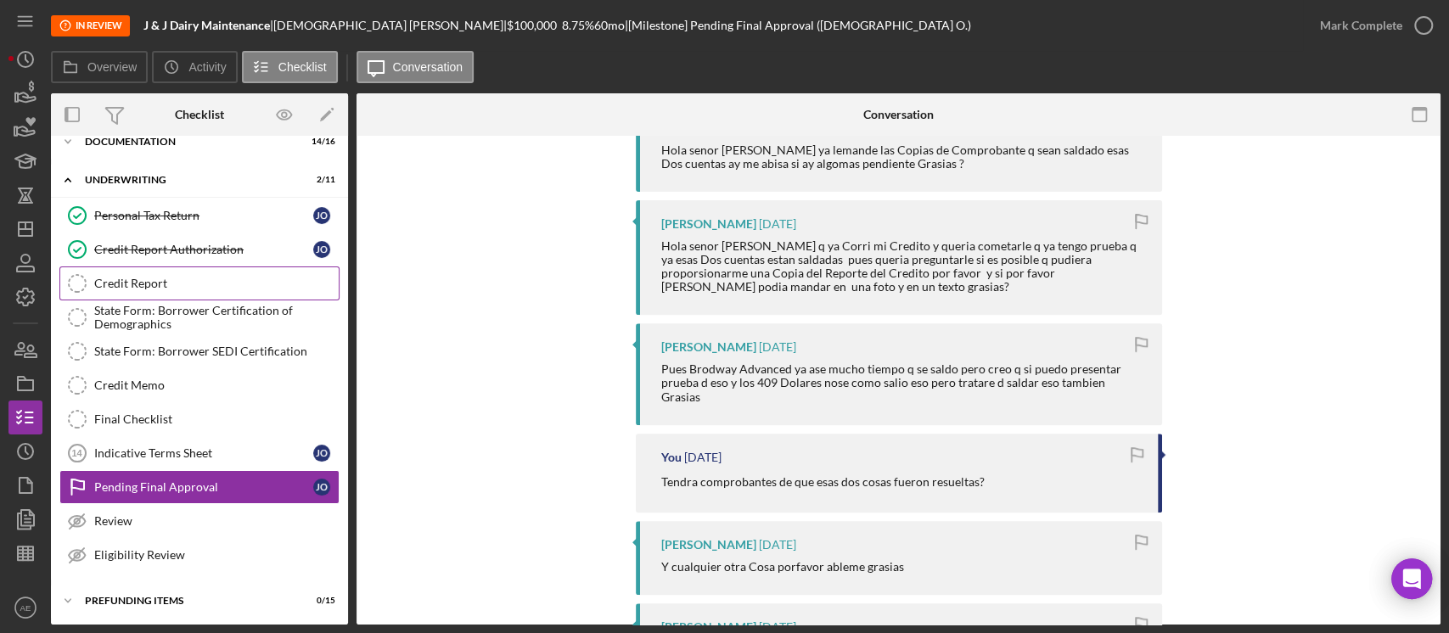
click at [190, 288] on div "Credit Report" at bounding box center [216, 284] width 245 height 14
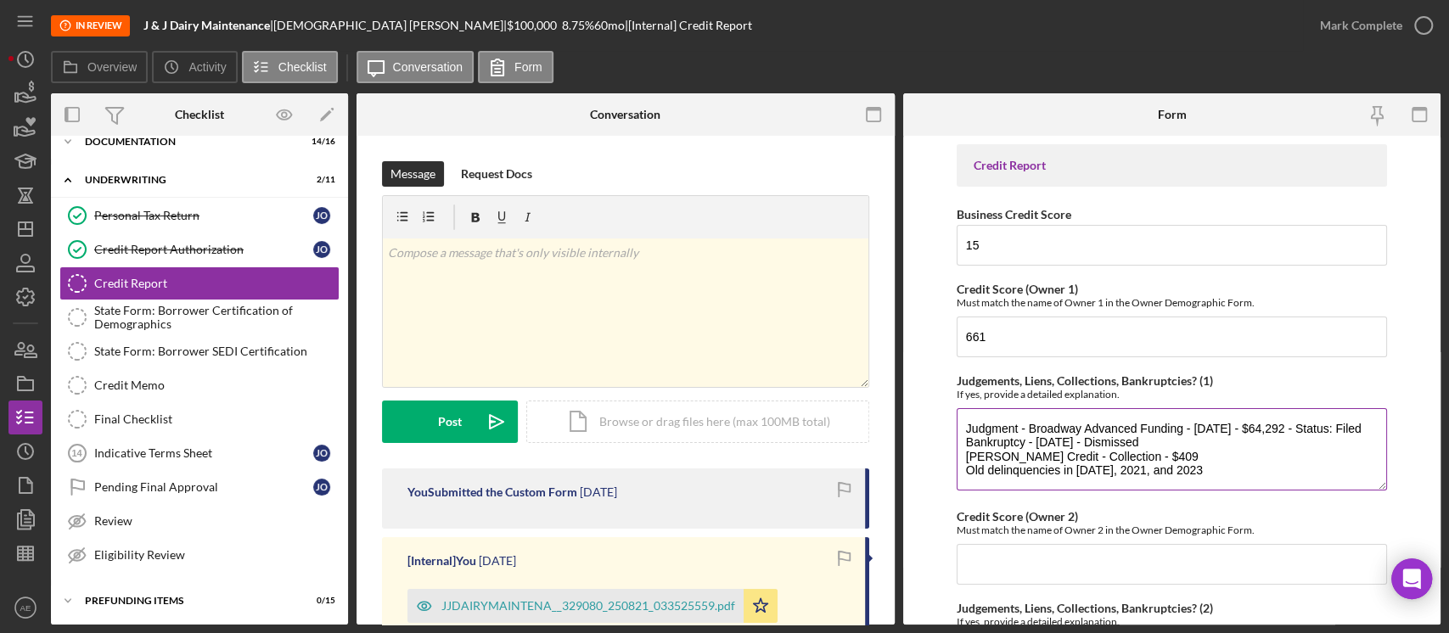
click at [1248, 431] on textarea "Judgment - Broadway Advanced Funding - 9/2/2020 - $64,292 - Status: Filed Bankr…" at bounding box center [1172, 449] width 430 height 82
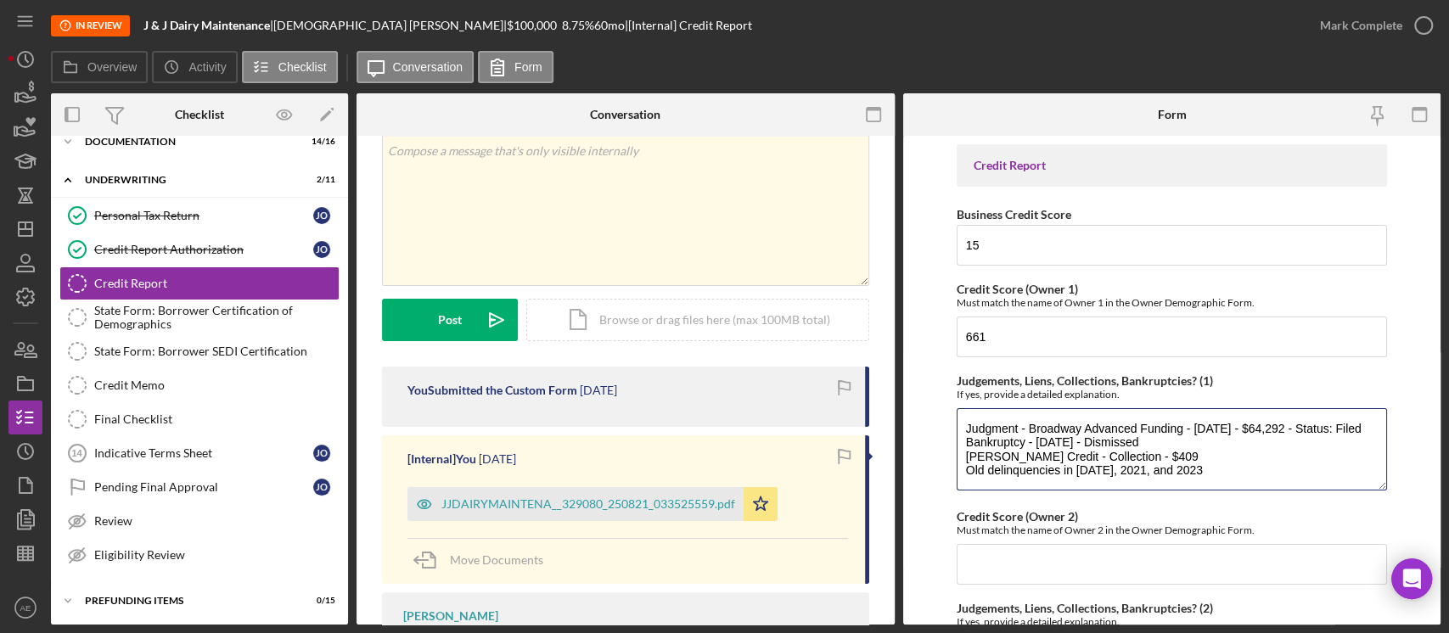
scroll to position [190, 0]
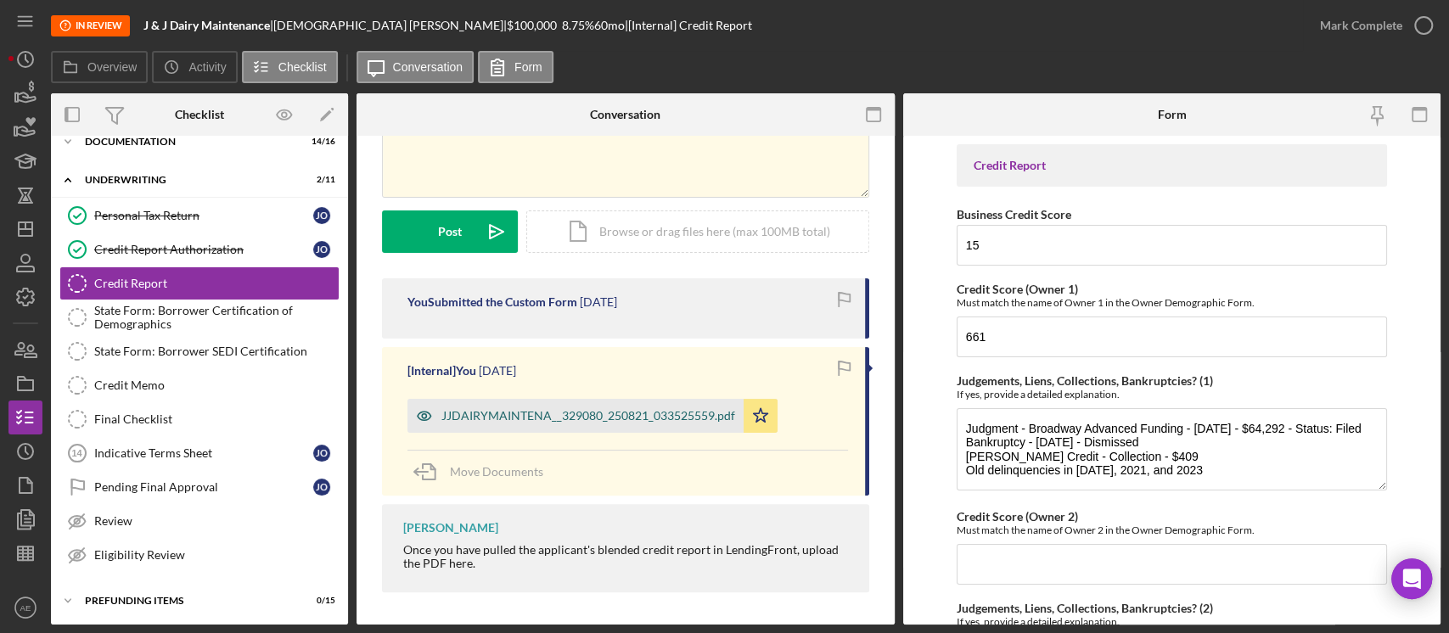
click at [419, 419] on icon "button" at bounding box center [425, 416] width 34 height 34
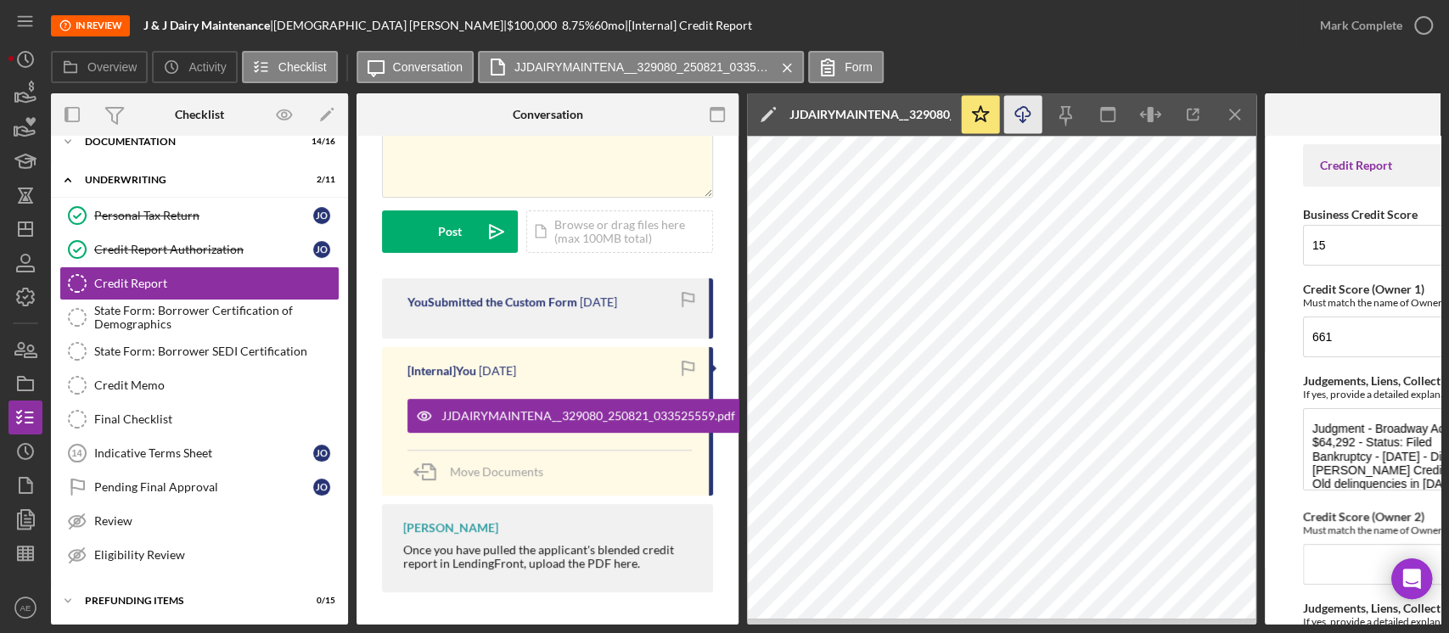
click at [1028, 110] on icon "Icon/Download" at bounding box center [1023, 115] width 38 height 38
click at [162, 216] on div "Personal Tax Return" at bounding box center [203, 216] width 219 height 14
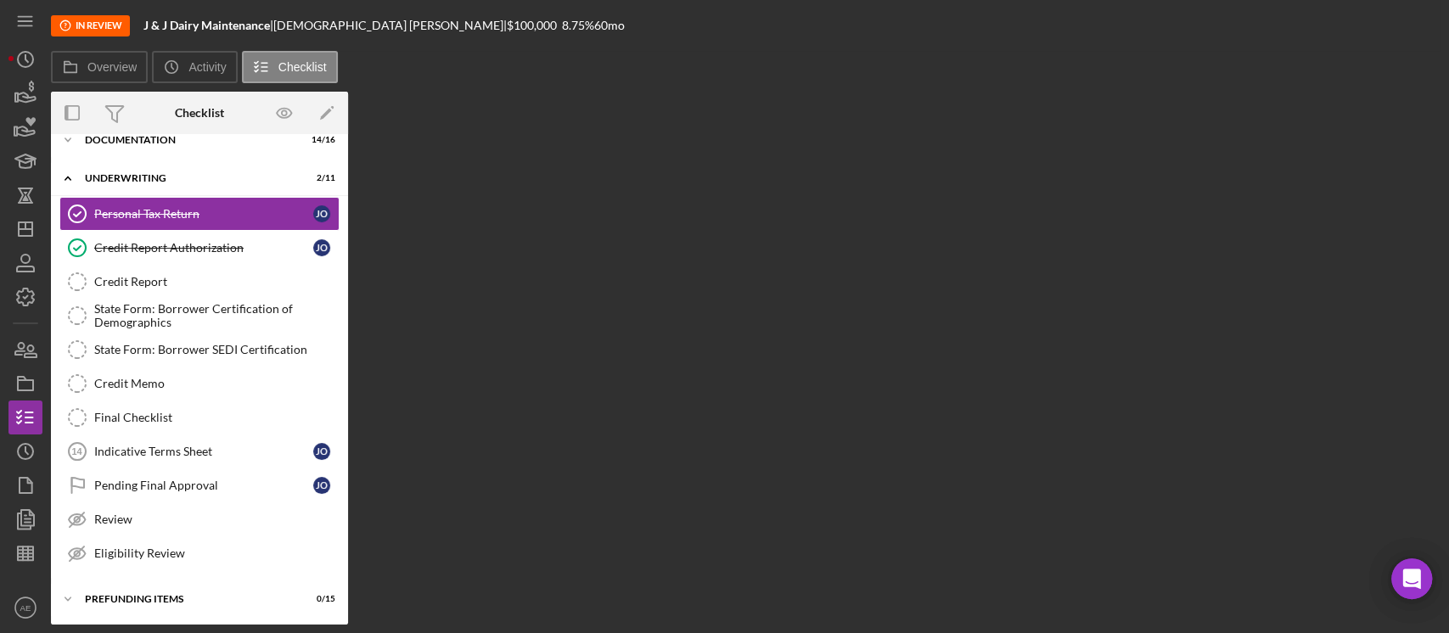
scroll to position [57, 0]
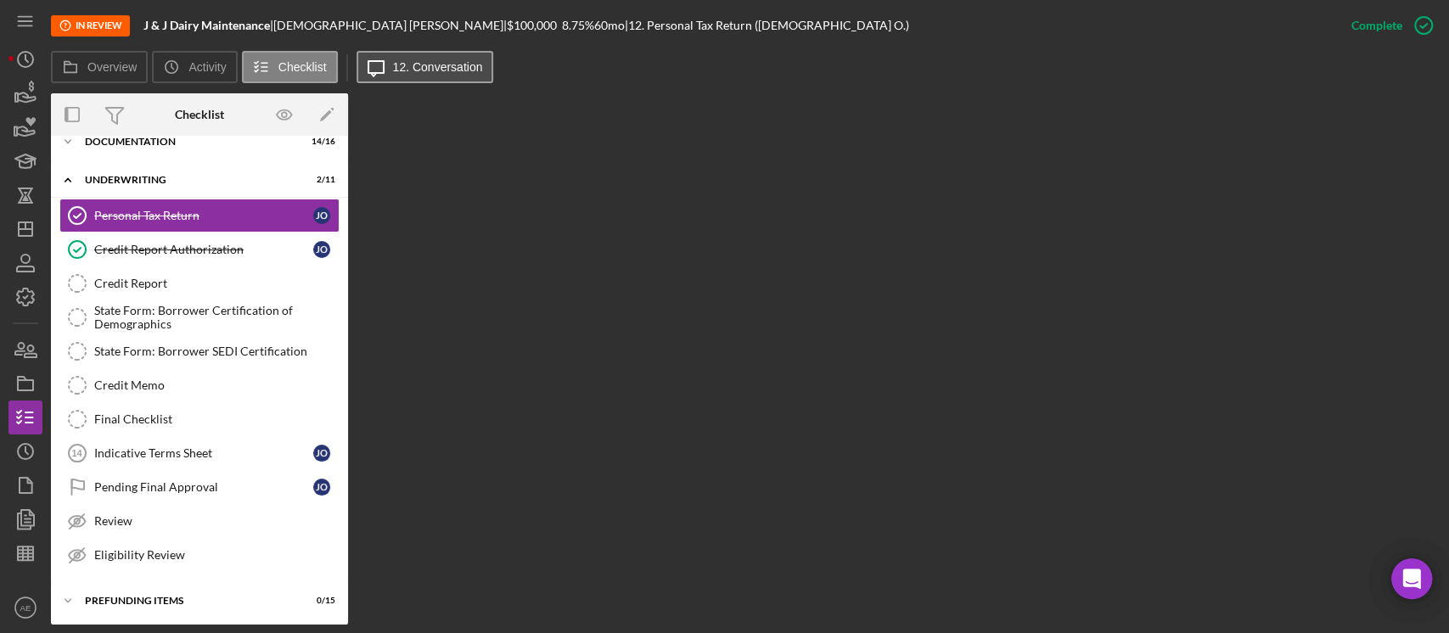
click at [423, 79] on button "Icon/Message 12. Conversation" at bounding box center [426, 67] width 138 height 32
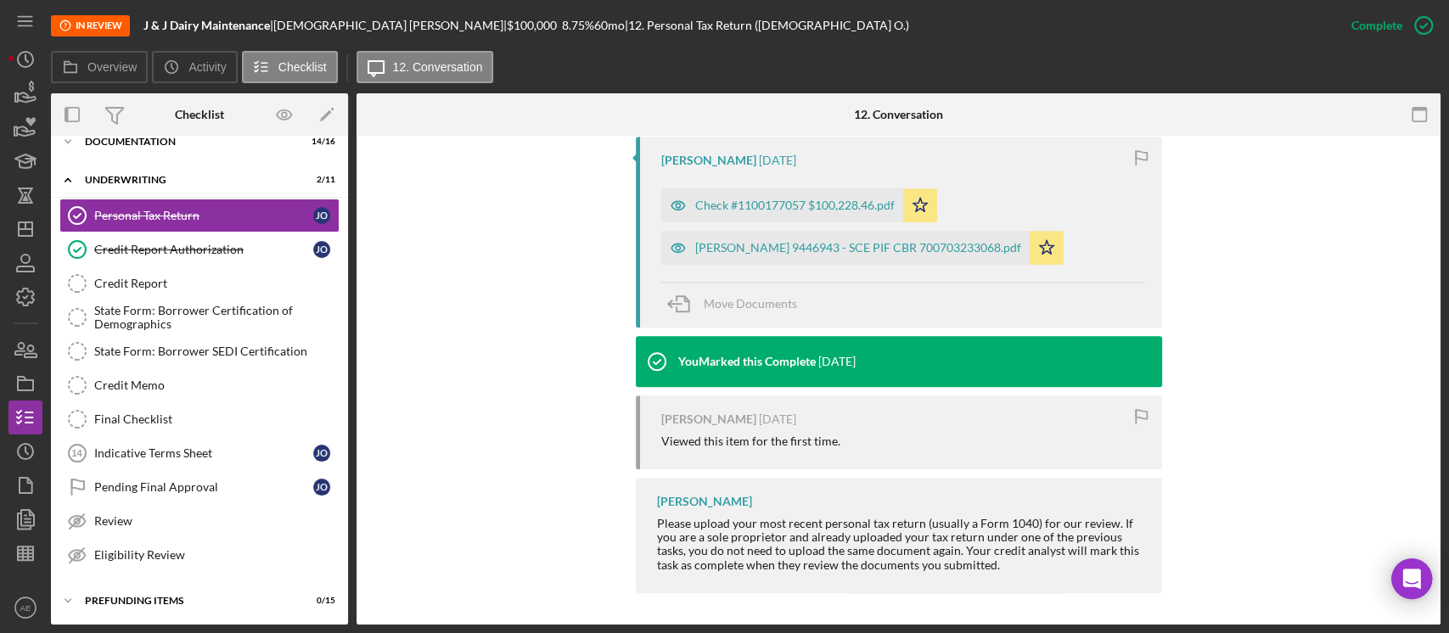
scroll to position [453, 0]
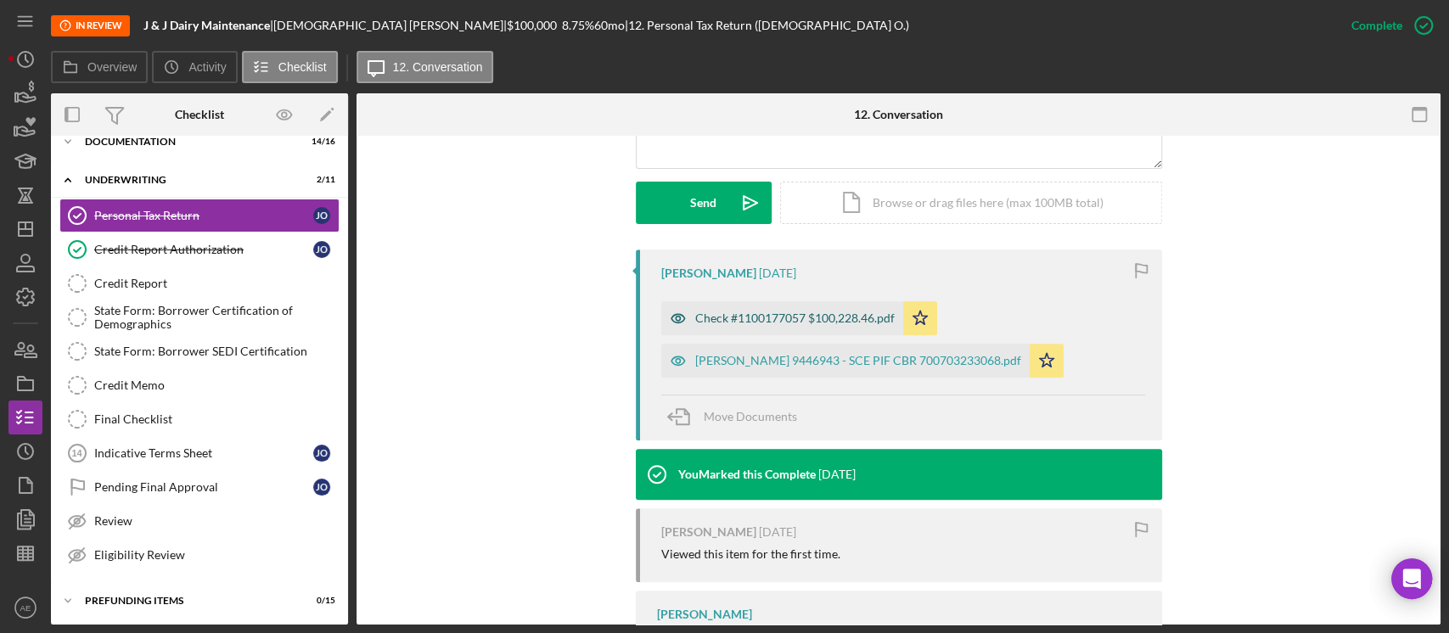
click at [732, 312] on div "Check #1100177057 $100,228.46.pdf" at bounding box center [795, 319] width 200 height 14
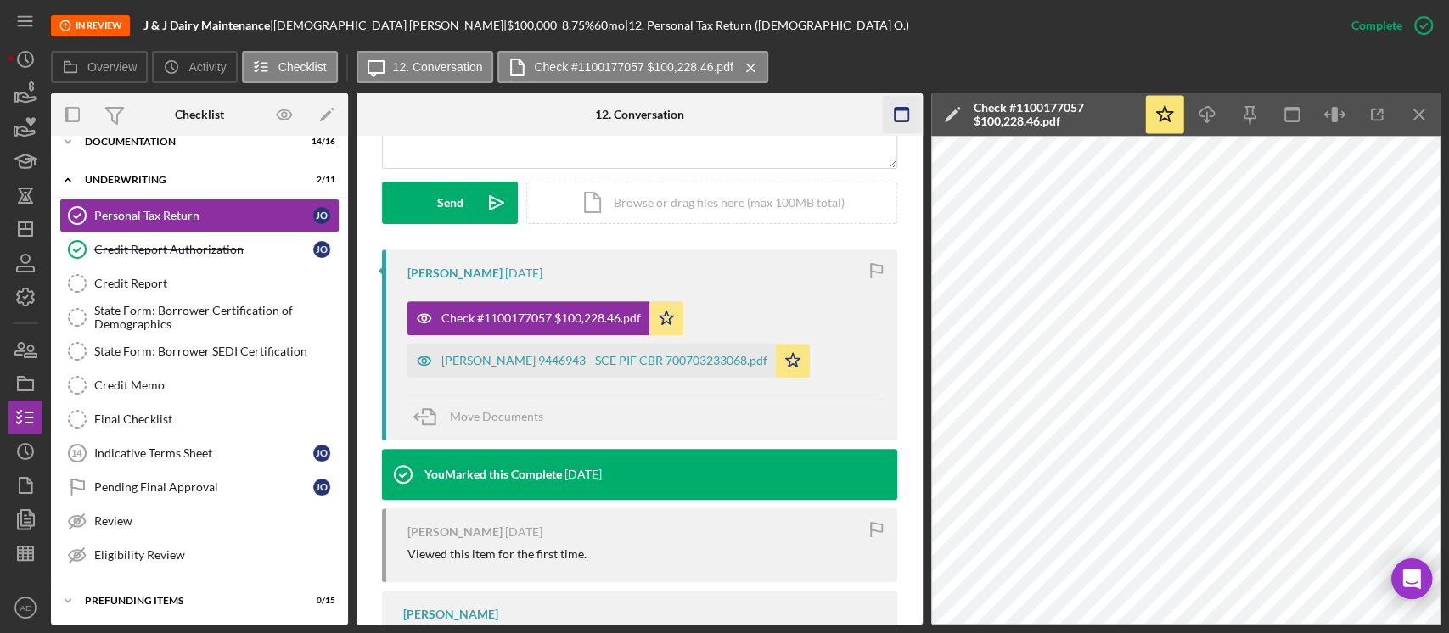
click at [897, 119] on icon "button" at bounding box center [901, 115] width 38 height 38
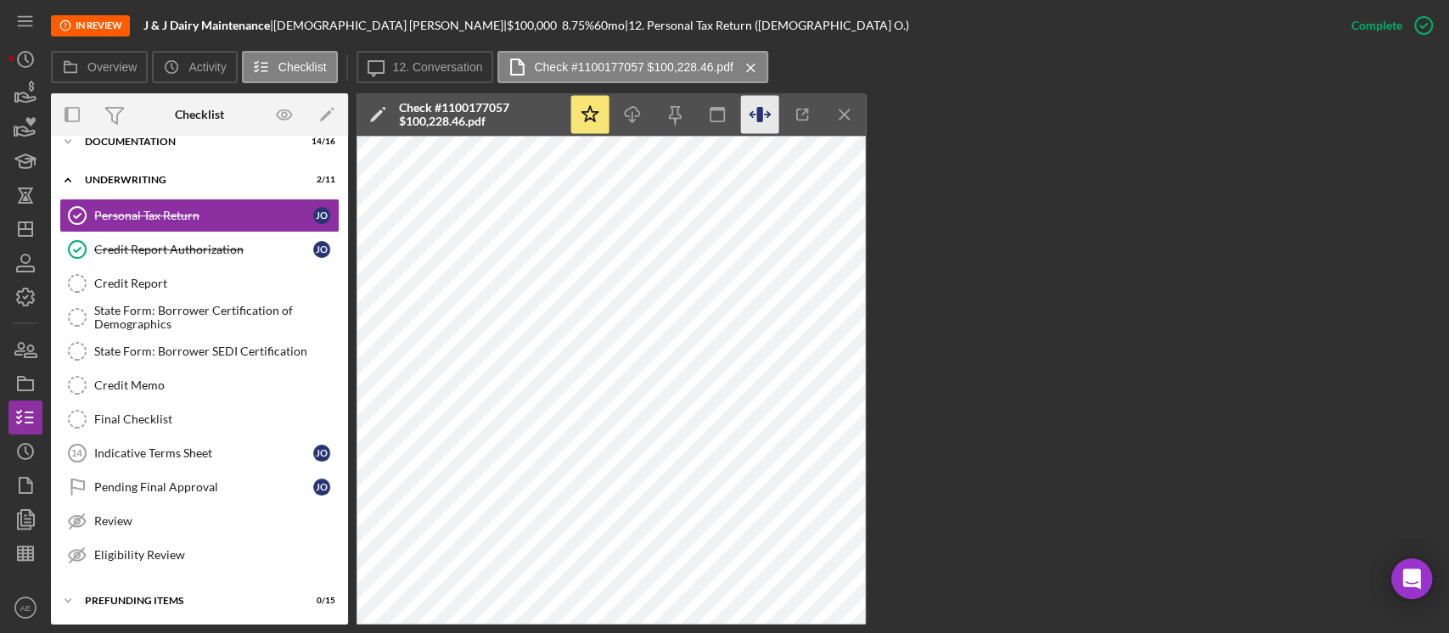
click at [762, 115] on icon "button" at bounding box center [759, 114] width 6 height 15
